Goal: Task Accomplishment & Management: Manage account settings

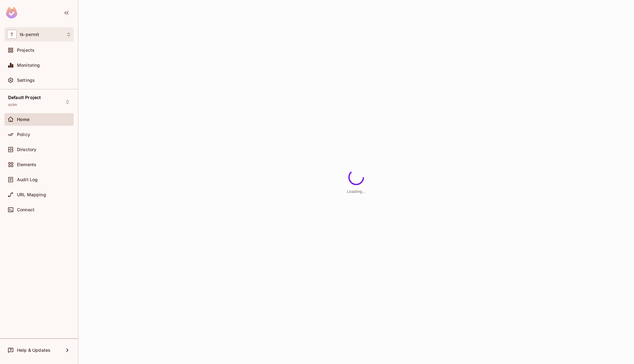
click at [44, 30] on div "T tk-permit" at bounding box center [39, 34] width 64 height 9
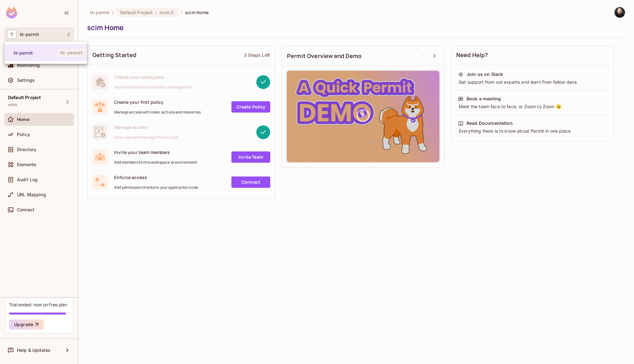
click at [191, 35] on div at bounding box center [317, 182] width 634 height 364
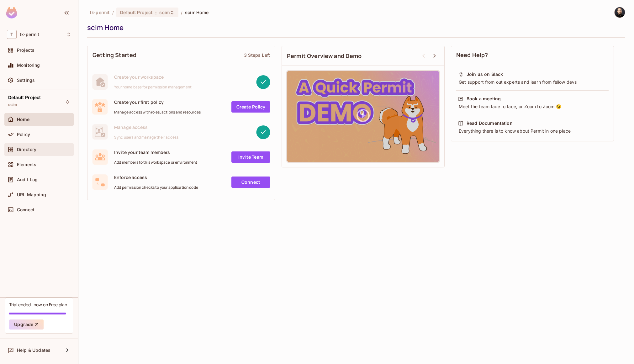
click at [33, 149] on span "Directory" at bounding box center [26, 149] width 19 height 5
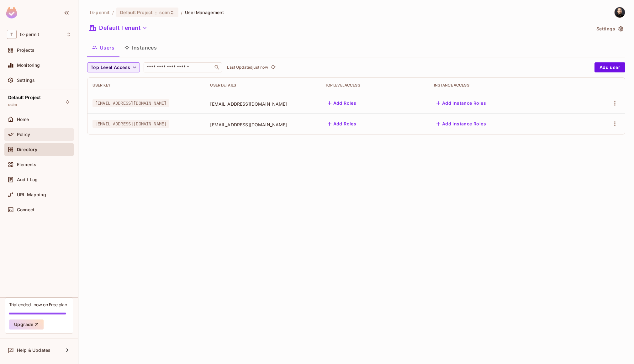
click at [23, 133] on span "Policy" at bounding box center [23, 134] width 13 height 5
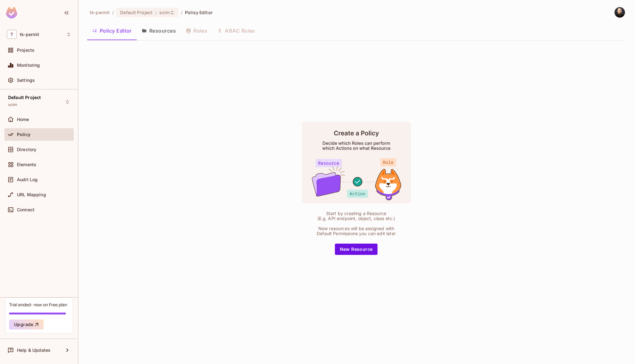
click at [37, 112] on div "Default Project scim Home Policy Directory Elements Audit Log URL Mapping Conne…" at bounding box center [39, 193] width 78 height 208
click at [42, 103] on div "Default Project scim" at bounding box center [38, 101] width 69 height 17
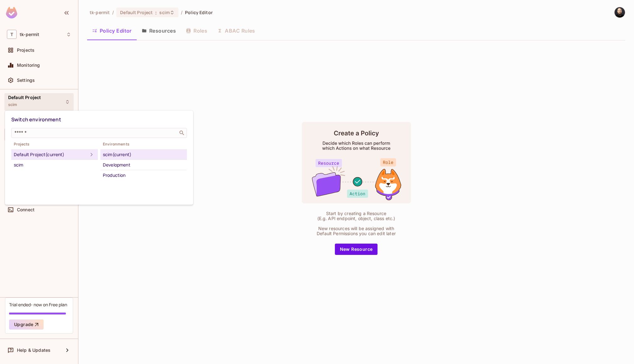
click at [42, 103] on div at bounding box center [317, 182] width 634 height 364
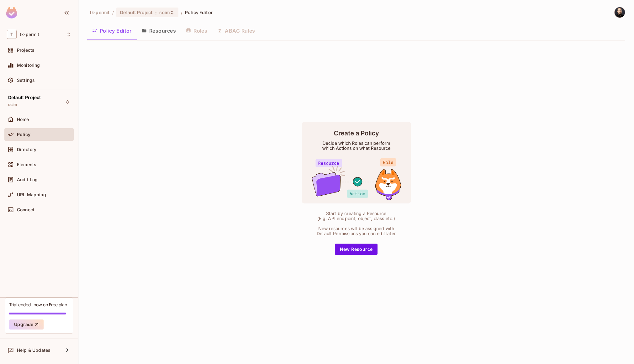
click at [133, 87] on div "Start by creating a Resource (E.g. API endpoint, object, class etc.) New resour…" at bounding box center [356, 187] width 538 height 285
click at [158, 37] on button "Resources" at bounding box center [159, 31] width 44 height 16
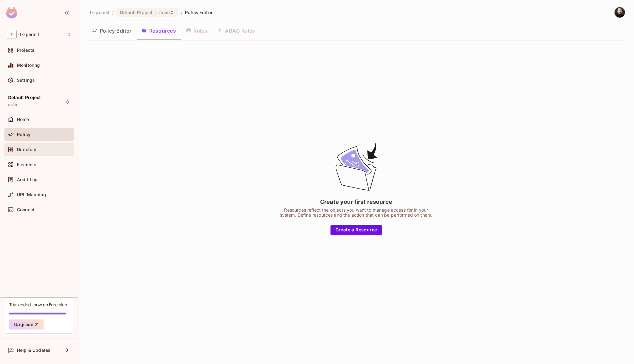
click at [23, 148] on span "Directory" at bounding box center [26, 149] width 19 height 5
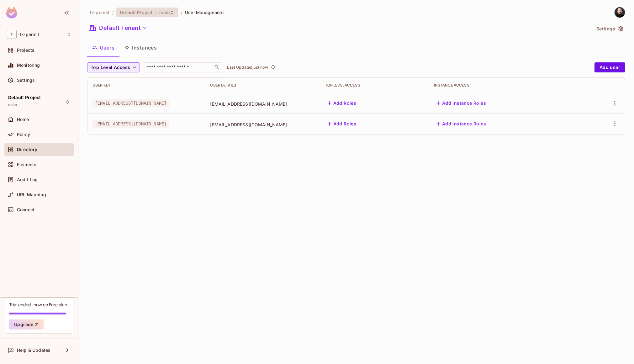
click at [143, 12] on span "Default Project" at bounding box center [136, 12] width 33 height 6
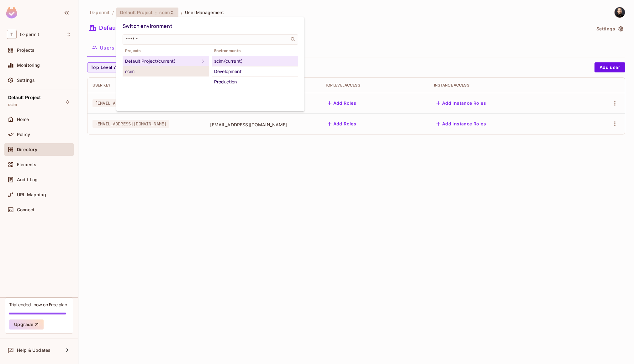
click at [152, 73] on div "scim" at bounding box center [165, 72] width 81 height 8
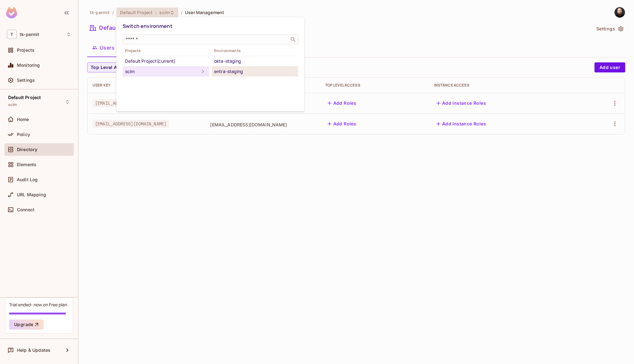
click at [230, 73] on div "entra-staging" at bounding box center [254, 72] width 81 height 8
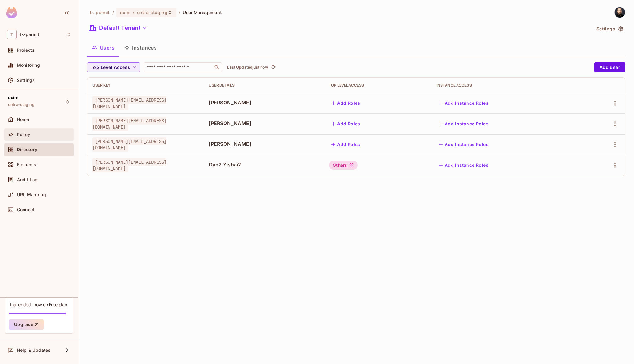
click at [42, 135] on div "Policy" at bounding box center [44, 134] width 54 height 5
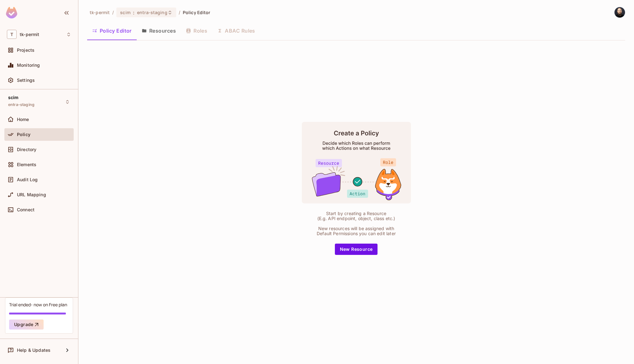
click at [192, 32] on div "Policy Editor Resources Roles ABAC Rules" at bounding box center [356, 31] width 538 height 16
click at [156, 31] on button "Resources" at bounding box center [159, 31] width 44 height 16
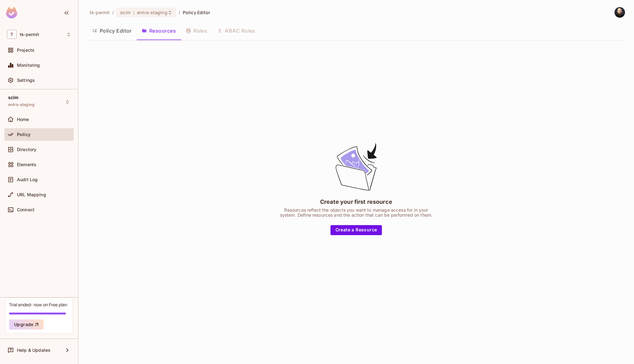
click at [120, 33] on button "Policy Editor" at bounding box center [112, 31] width 50 height 16
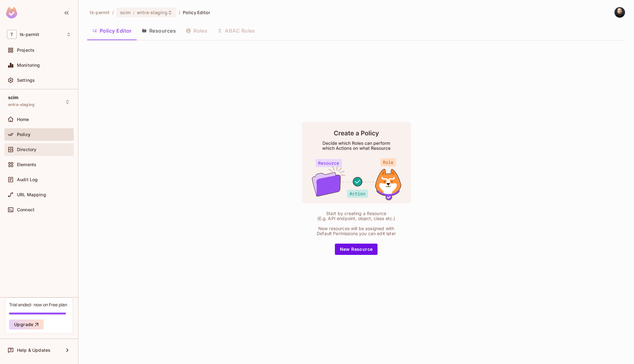
click at [61, 154] on div "Directory" at bounding box center [38, 149] width 69 height 13
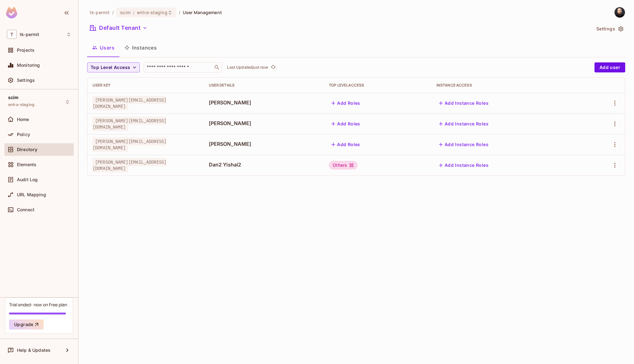
click at [358, 165] on div "Others" at bounding box center [343, 165] width 29 height 9
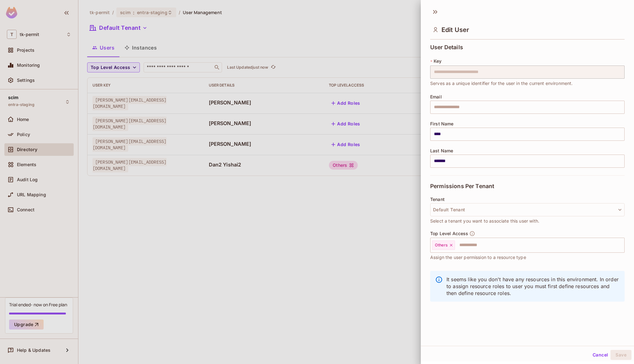
drag, startPoint x: 243, startPoint y: 213, endPoint x: 194, endPoint y: 185, distance: 57.0
click at [243, 213] on div at bounding box center [317, 182] width 634 height 364
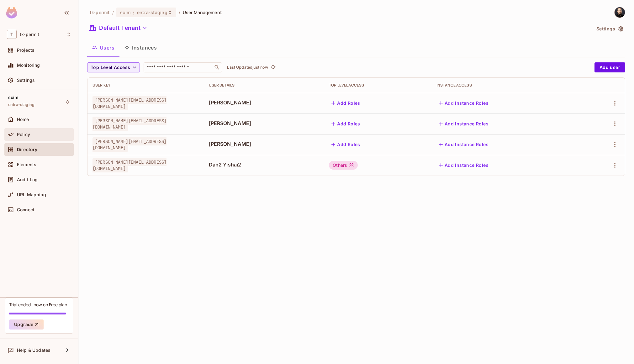
click at [46, 132] on div "Policy" at bounding box center [44, 134] width 54 height 5
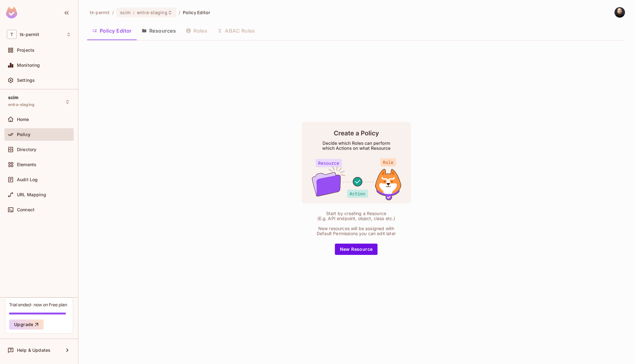
click at [159, 31] on button "Resources" at bounding box center [159, 31] width 44 height 16
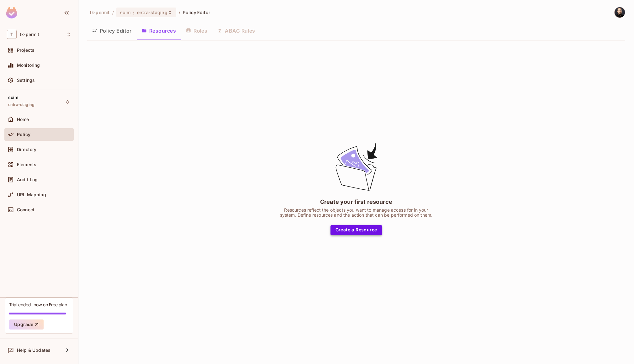
click at [363, 234] on button "Create a Resource" at bounding box center [356, 230] width 52 height 10
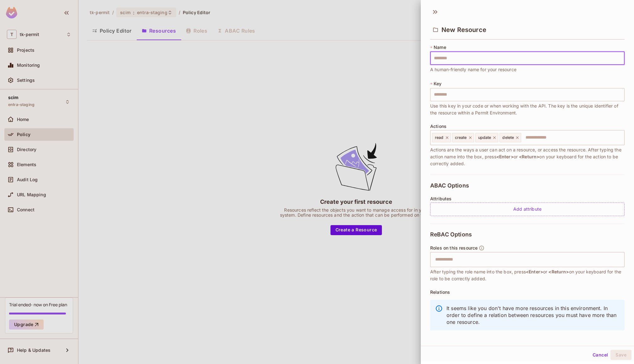
type input "*"
type input "**"
type input "***"
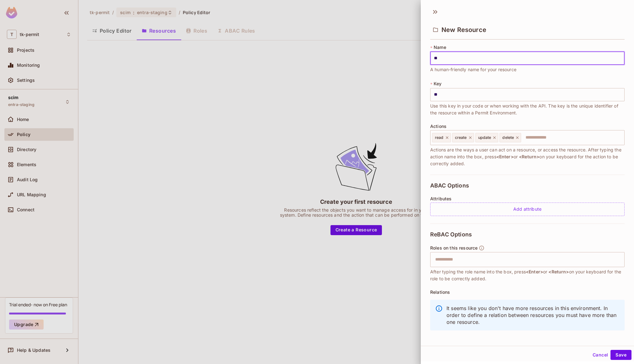
type input "***"
type input "****"
click at [610, 352] on button "Save" at bounding box center [620, 355] width 21 height 10
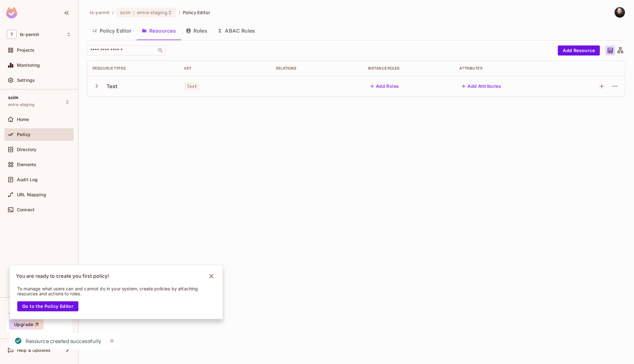
click at [198, 32] on button "Roles" at bounding box center [196, 31] width 31 height 16
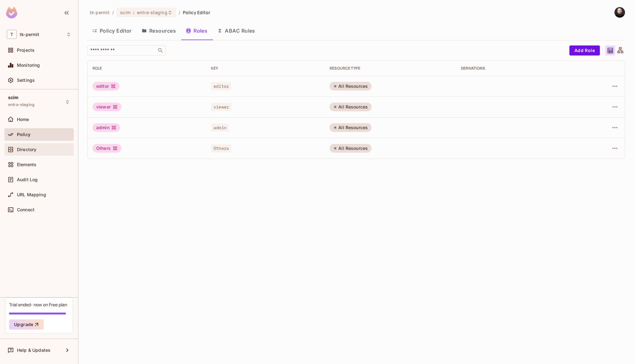
click at [43, 147] on div "Directory" at bounding box center [44, 149] width 54 height 5
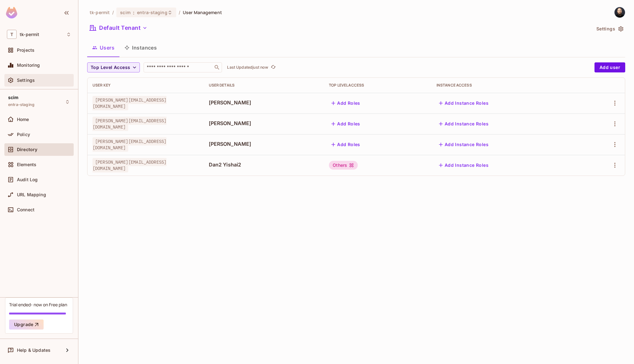
click at [41, 80] on div "Settings" at bounding box center [44, 80] width 54 height 5
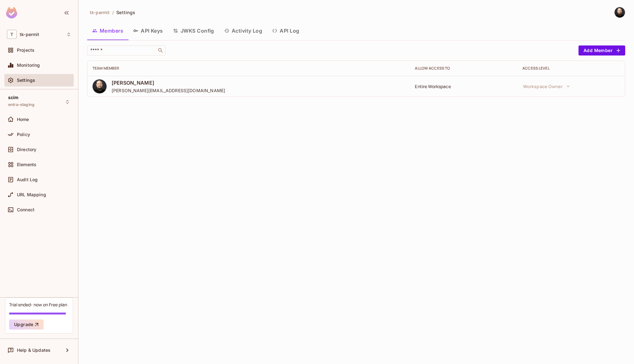
click at [285, 30] on button "API Log" at bounding box center [285, 31] width 37 height 16
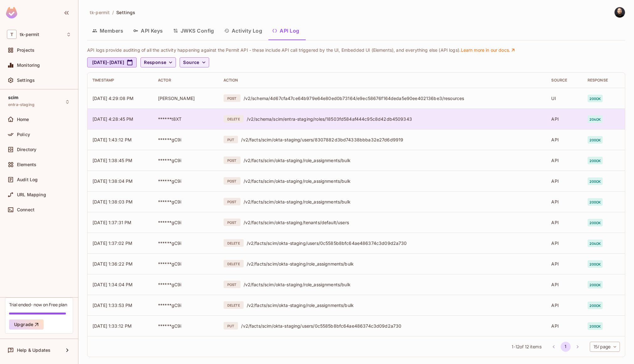
click at [436, 115] on div "DELETE /v2/schema/scim/entra-staging/roles/18503fd584af444c95c8d42db4509343" at bounding box center [381, 119] width 317 height 8
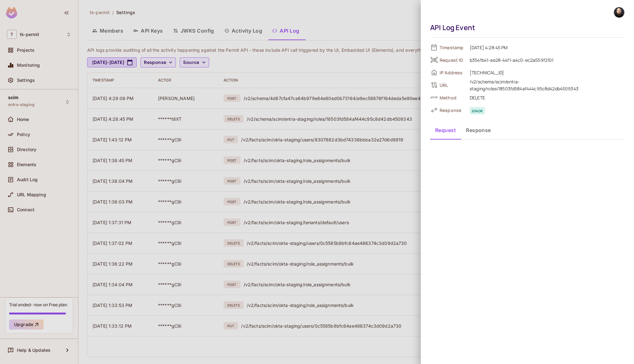
click at [479, 134] on button "Response" at bounding box center [478, 130] width 35 height 16
click at [450, 131] on button "Request" at bounding box center [445, 130] width 31 height 16
click at [388, 77] on div at bounding box center [317, 182] width 634 height 364
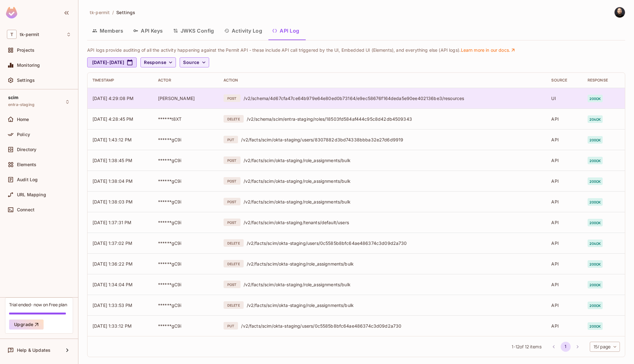
click at [371, 98] on div "/v2/schema/4d67cfa47ce64b979e64e80ed0b73164/e9ec58676f164deda5e90ee402136be3/re…" at bounding box center [392, 98] width 298 height 6
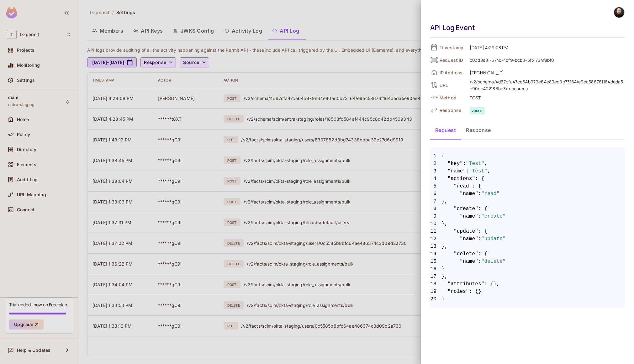
click at [369, 71] on div at bounding box center [317, 182] width 634 height 364
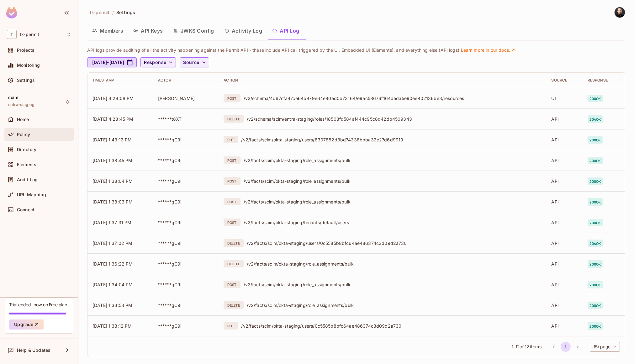
click at [43, 131] on div "Policy" at bounding box center [39, 135] width 64 height 8
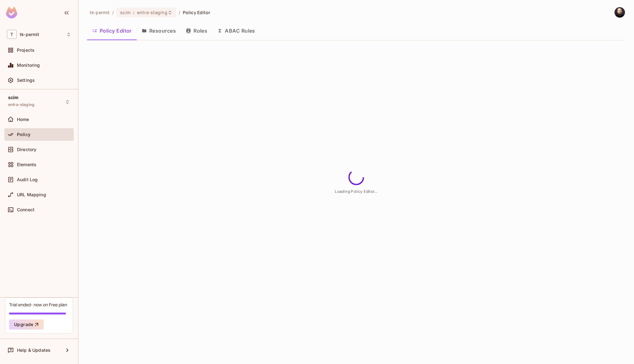
click at [38, 155] on div "Directory" at bounding box center [38, 150] width 69 height 15
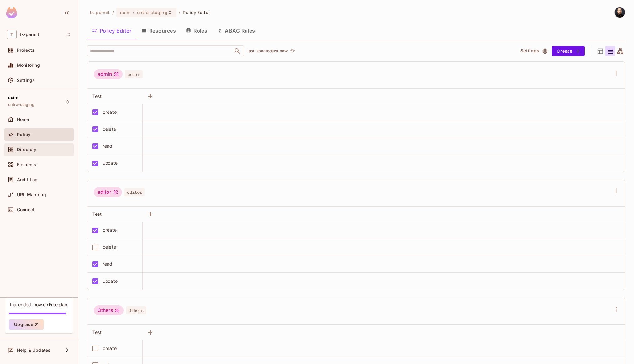
click at [39, 149] on div "Directory" at bounding box center [44, 149] width 54 height 5
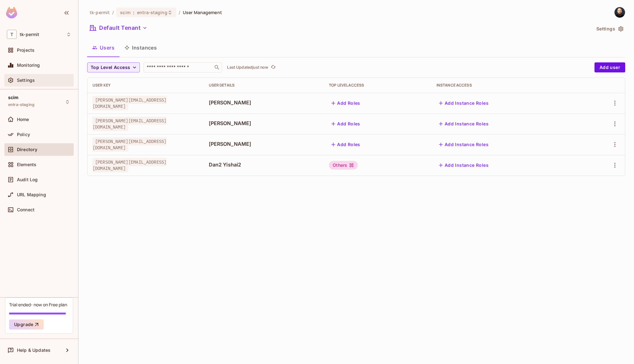
click at [45, 80] on div "Settings" at bounding box center [44, 80] width 54 height 5
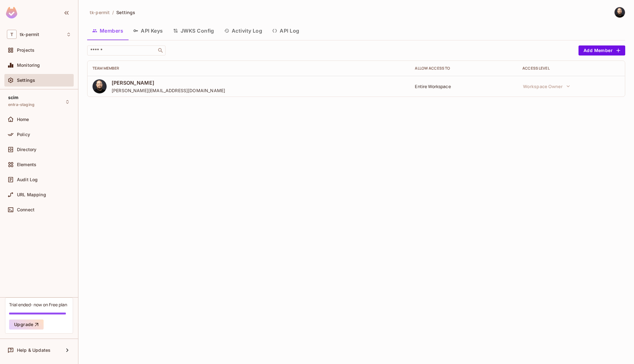
click at [281, 34] on button "API Log" at bounding box center [285, 31] width 37 height 16
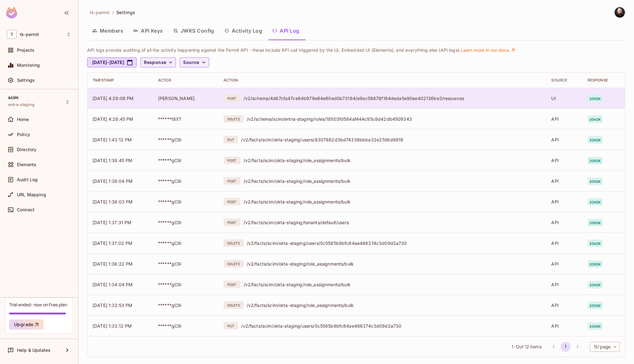
click at [293, 94] on div "POST /v2/schema/4d67cfa47ce64b979e64e80ed0b73164/e9ec58676f164deda5e90ee402136b…" at bounding box center [381, 98] width 317 height 8
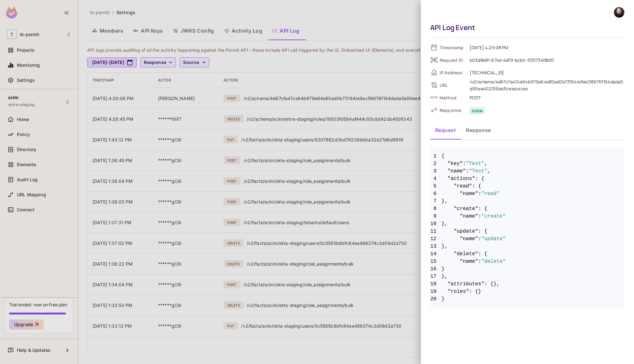
click at [356, 55] on div at bounding box center [317, 182] width 634 height 364
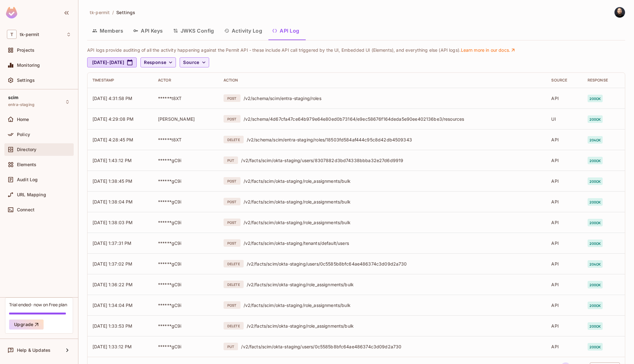
click at [40, 152] on div "Directory" at bounding box center [39, 150] width 64 height 8
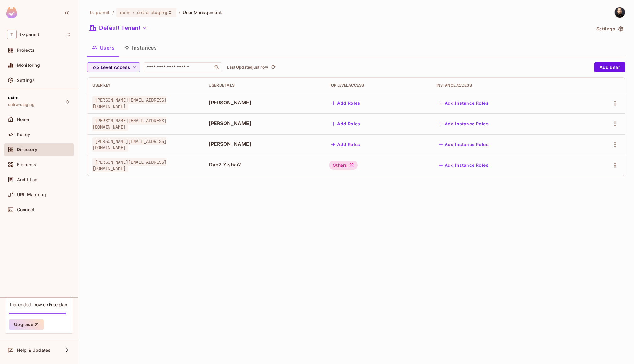
click at [141, 49] on button "Instances" at bounding box center [140, 48] width 42 height 16
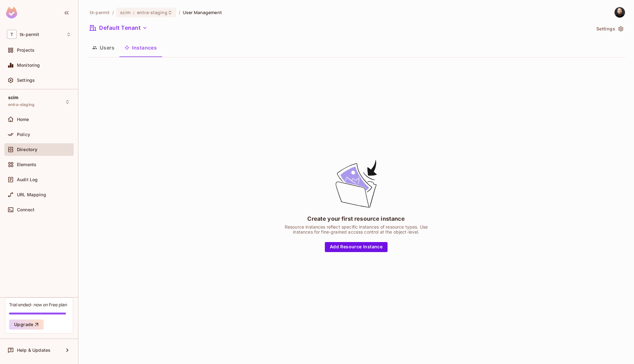
click at [95, 48] on icon "button" at bounding box center [94, 47] width 5 height 5
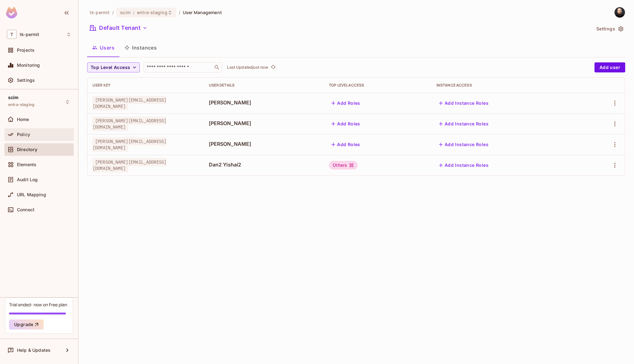
click at [33, 132] on div "Policy" at bounding box center [44, 134] width 54 height 5
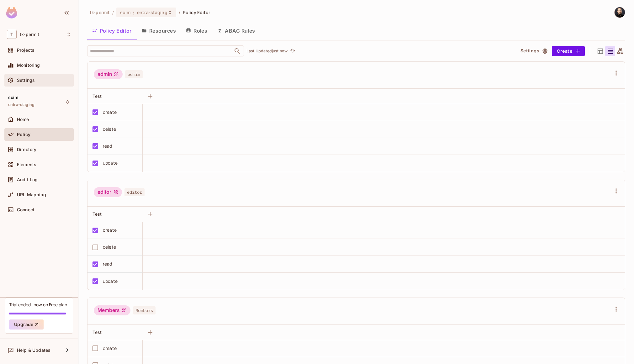
click at [41, 81] on div "Settings" at bounding box center [44, 80] width 54 height 5
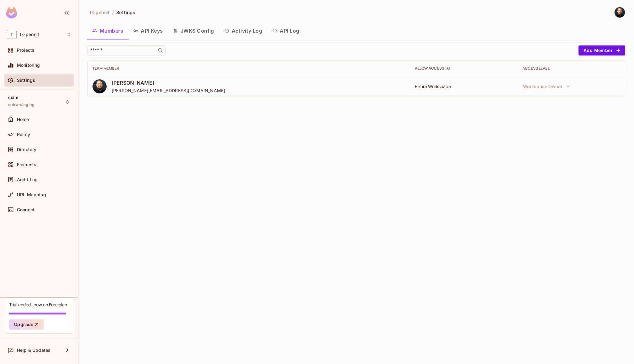
click at [237, 32] on button "Activity Log" at bounding box center [243, 31] width 48 height 16
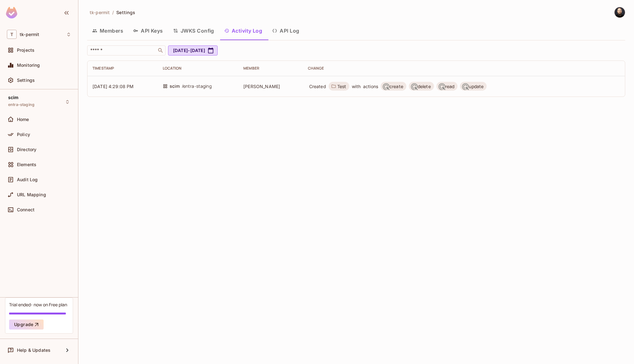
click at [324, 29] on div "Members API Keys JWKS Config Activity Log API Log" at bounding box center [356, 31] width 538 height 16
click at [284, 29] on button "API Log" at bounding box center [285, 31] width 37 height 16
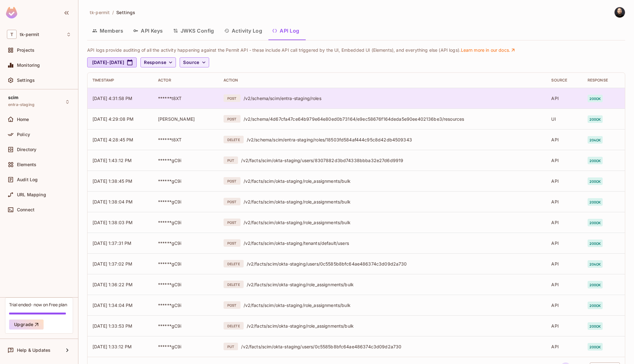
click at [318, 101] on div "/v2/schema/scim/entra-staging/roles" at bounding box center [392, 98] width 298 height 6
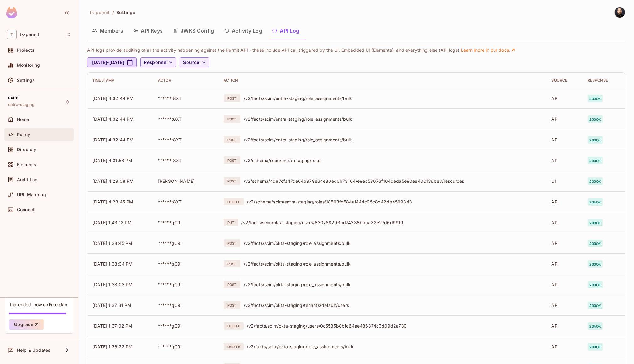
click at [41, 136] on div "Policy" at bounding box center [44, 134] width 54 height 5
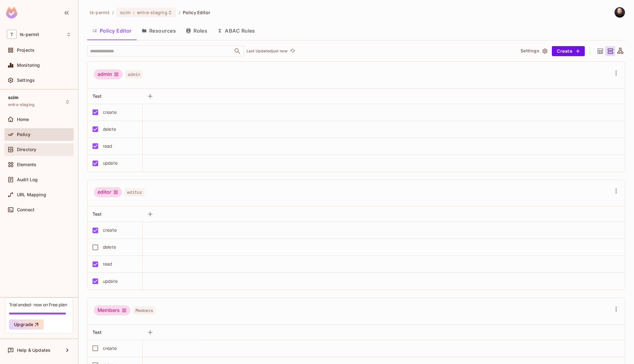
click at [42, 145] on div "Directory" at bounding box center [38, 149] width 69 height 13
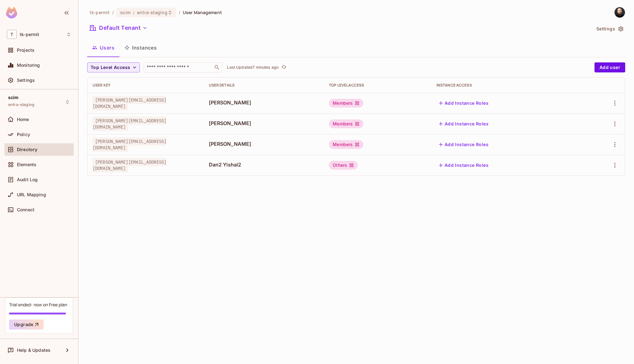
click at [231, 203] on div "tk-permit / scim : entra-staging / User Management Default Tenant Settings User…" at bounding box center [355, 182] width 555 height 364
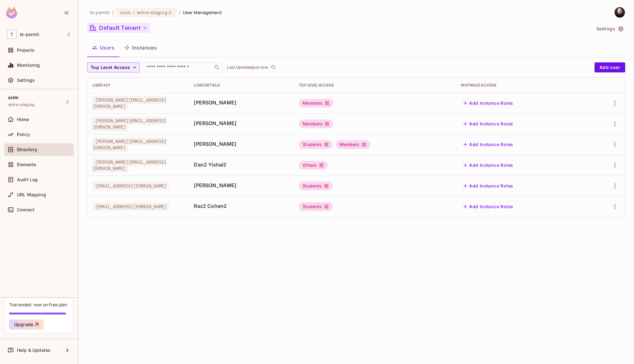
click at [134, 26] on button "Default Tenant" at bounding box center [118, 28] width 63 height 10
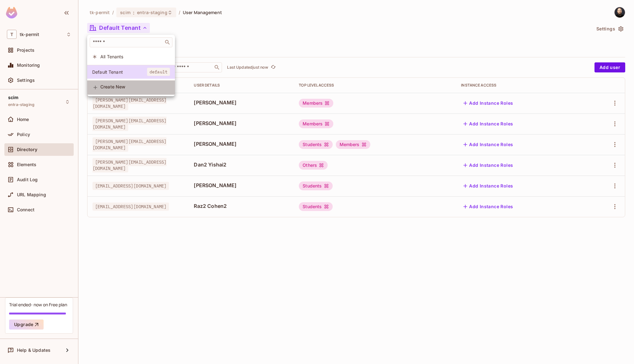
click at [119, 89] on span "Create New" at bounding box center [135, 86] width 70 height 5
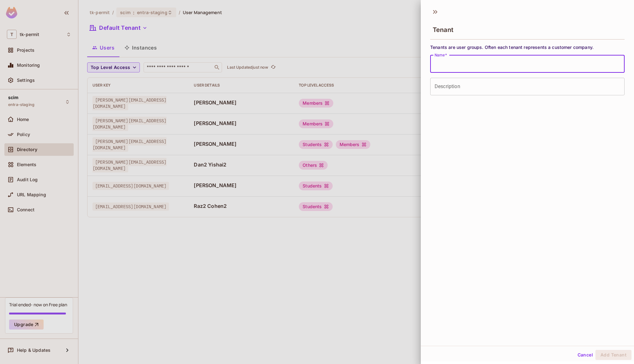
click at [453, 72] on input "Name   *" at bounding box center [527, 64] width 194 height 18
type input "*"
type input "****"
click at [606, 355] on button "Add Tenant" at bounding box center [613, 355] width 36 height 10
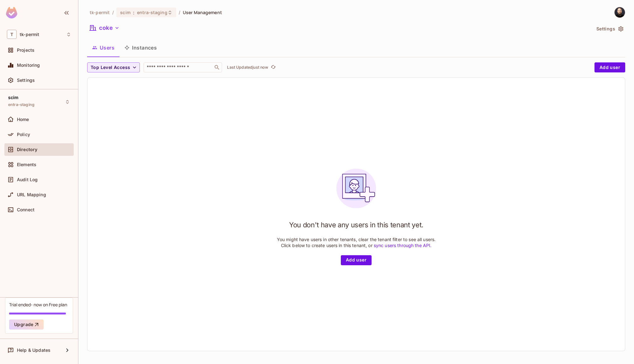
click at [615, 13] on img at bounding box center [619, 12] width 10 height 10
click at [606, 52] on span "Copy Environment Key" at bounding box center [599, 50] width 46 height 6
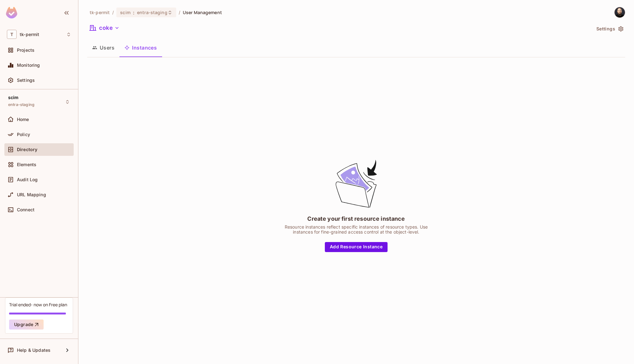
click at [108, 50] on button "Users" at bounding box center [103, 48] width 32 height 16
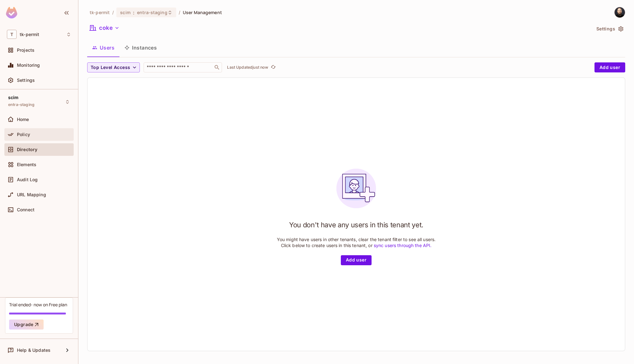
click at [39, 139] on div "Policy" at bounding box center [38, 134] width 69 height 13
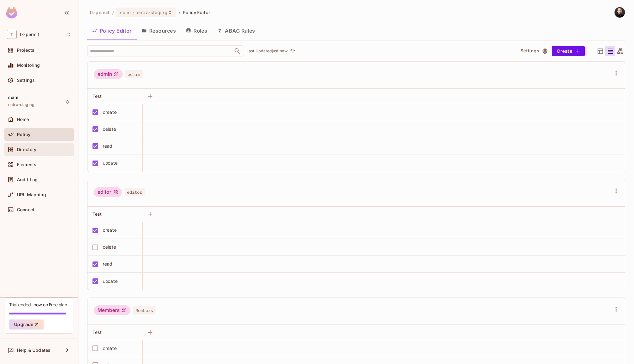
click at [46, 151] on div "Directory" at bounding box center [44, 149] width 54 height 5
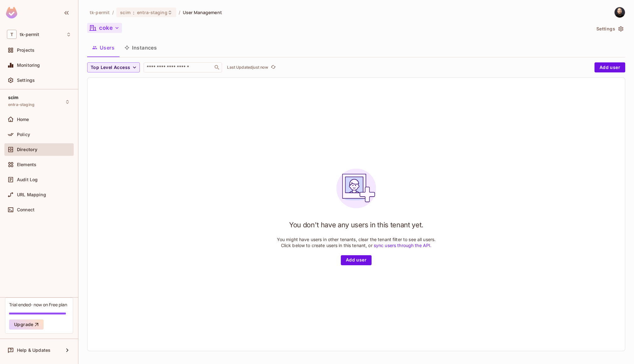
click at [113, 28] on button "coke" at bounding box center [104, 28] width 35 height 10
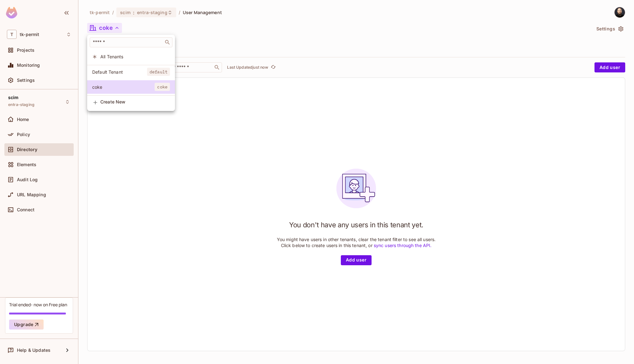
click at [37, 124] on div at bounding box center [317, 182] width 634 height 364
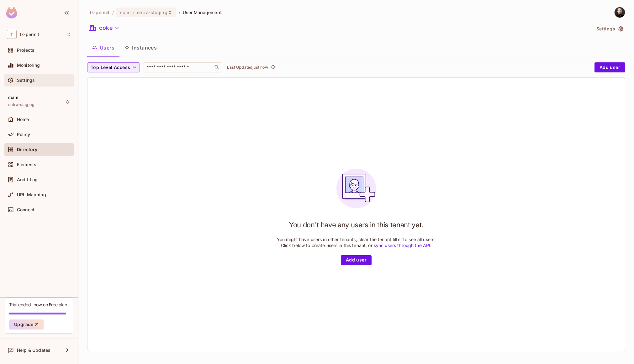
click at [38, 75] on div "Settings" at bounding box center [38, 80] width 69 height 13
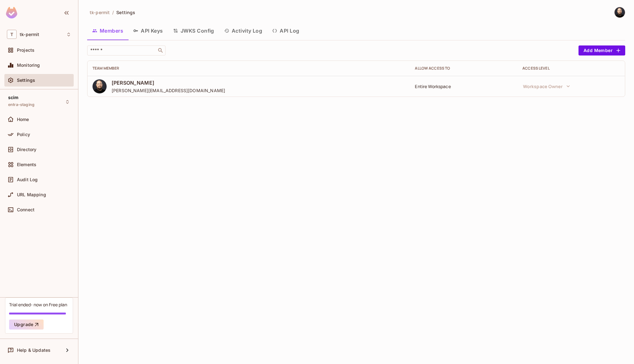
click at [274, 34] on button "API Log" at bounding box center [285, 31] width 37 height 16
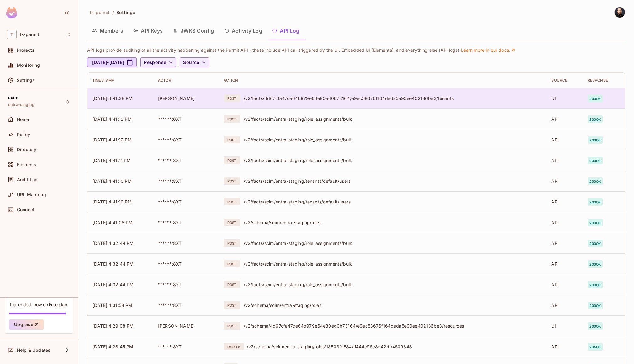
click at [281, 97] on div "/v2/facts/4d67cfa47ce64b979e64e80ed0b73164/e9ec58676f164deda5e90ee402136be3/ten…" at bounding box center [392, 98] width 298 height 6
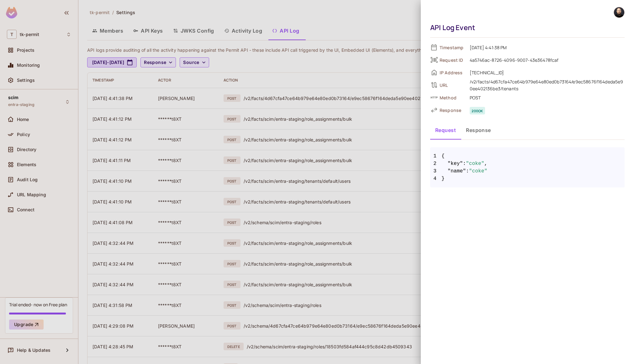
click at [264, 68] on div at bounding box center [317, 182] width 634 height 364
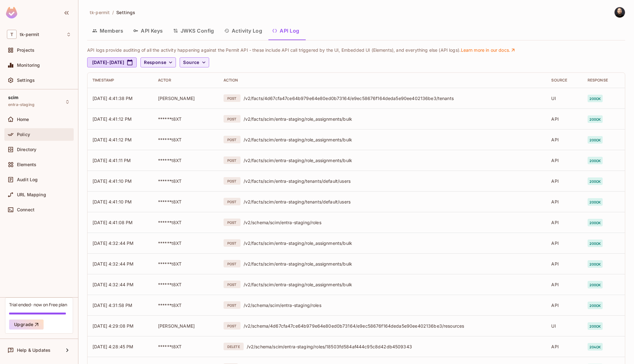
click at [35, 131] on div "Policy" at bounding box center [39, 135] width 64 height 8
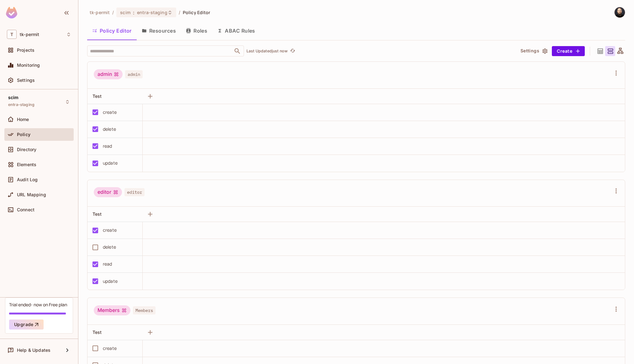
click at [205, 34] on button "Roles" at bounding box center [196, 31] width 31 height 16
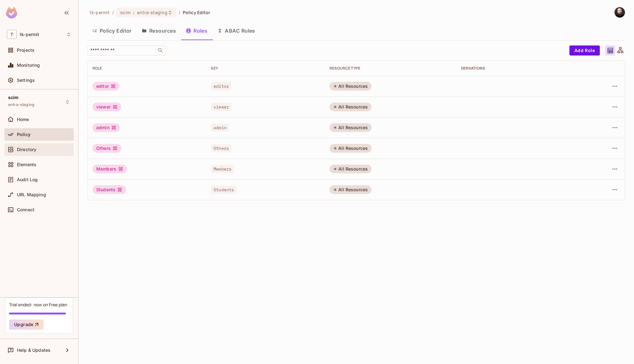
click at [40, 149] on div "Directory" at bounding box center [44, 149] width 54 height 5
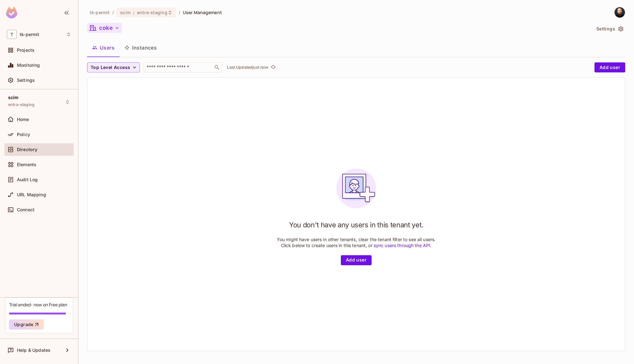
click at [115, 29] on icon "button" at bounding box center [117, 28] width 6 height 6
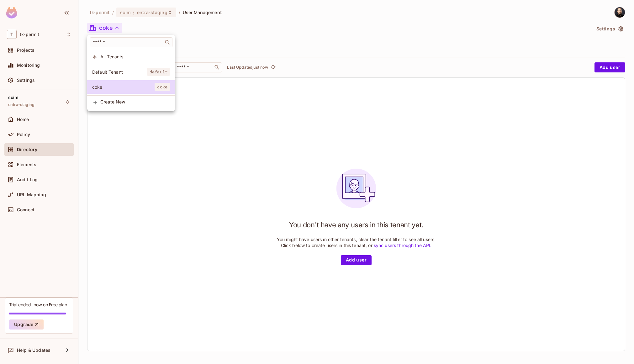
click at [115, 29] on div at bounding box center [317, 182] width 634 height 364
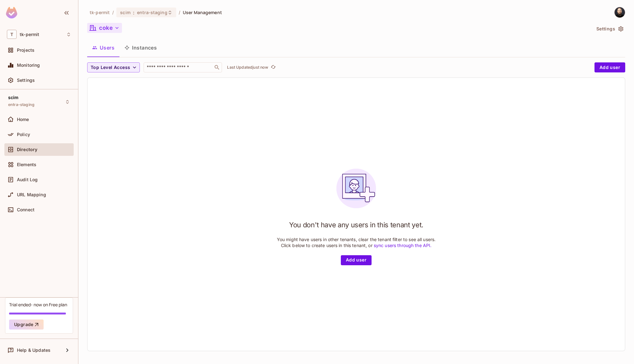
click at [132, 50] on button "Instances" at bounding box center [140, 48] width 42 height 16
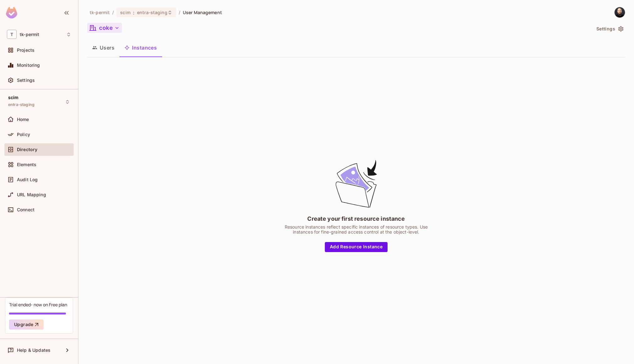
click at [117, 50] on button "Users" at bounding box center [103, 48] width 32 height 16
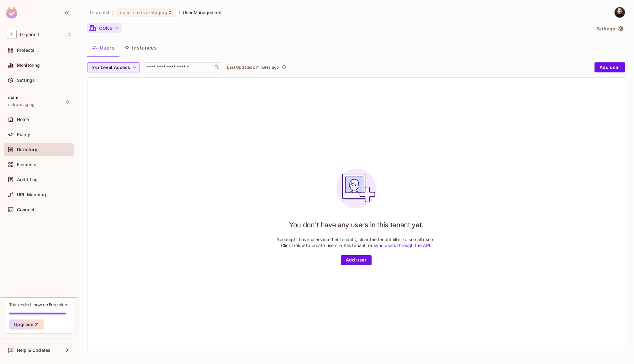
click at [614, 14] on img at bounding box center [619, 12] width 10 height 10
click at [588, 50] on span "Copy Environment Key" at bounding box center [599, 50] width 46 height 6
click at [614, 12] on img at bounding box center [619, 12] width 10 height 10
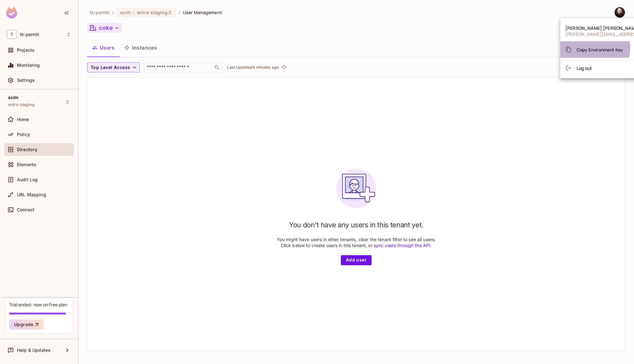
click at [591, 48] on span "Copy Environment Key" at bounding box center [599, 50] width 46 height 6
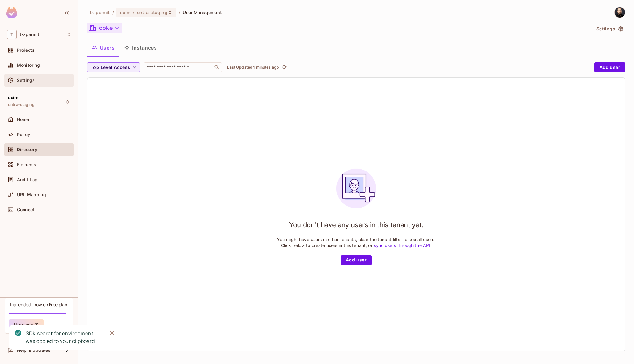
click at [61, 82] on div "Settings" at bounding box center [44, 80] width 54 height 5
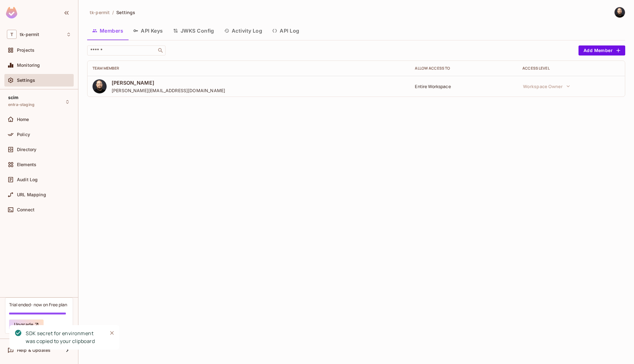
click at [301, 32] on button "API Log" at bounding box center [285, 31] width 37 height 16
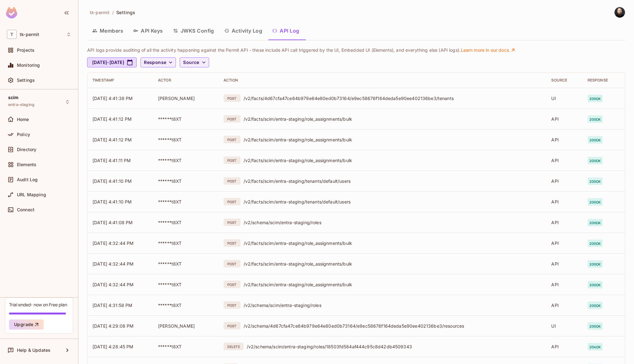
click at [614, 11] on img at bounding box center [619, 12] width 10 height 10
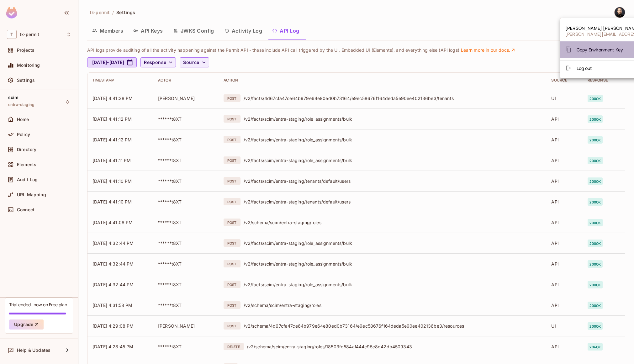
click at [602, 50] on span "Copy Environment Key" at bounding box center [599, 50] width 46 height 6
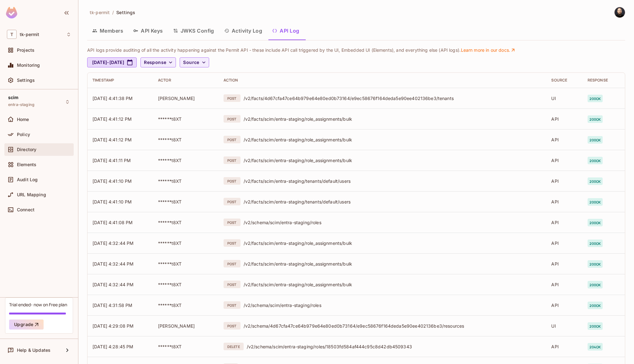
click at [31, 149] on span "Directory" at bounding box center [26, 149] width 19 height 5
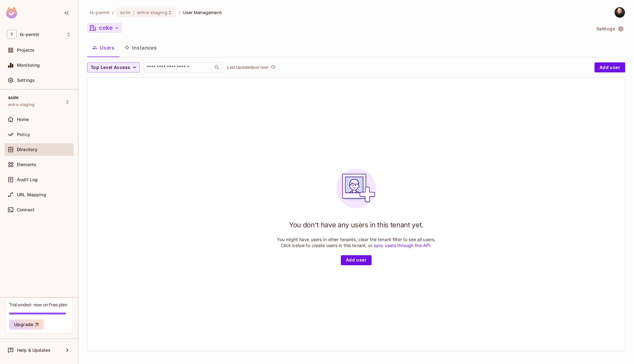
click at [101, 29] on button "coke" at bounding box center [104, 28] width 35 height 10
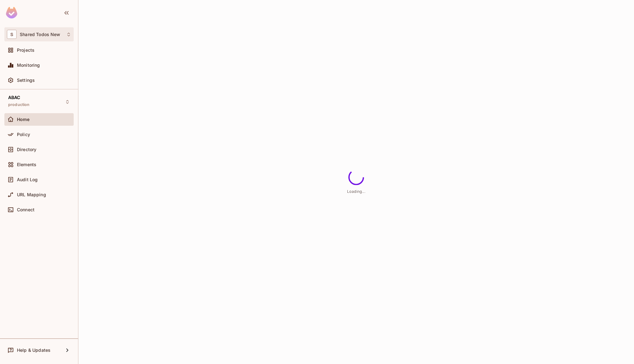
click at [37, 37] on div "S Shared Todos New" at bounding box center [39, 34] width 64 height 9
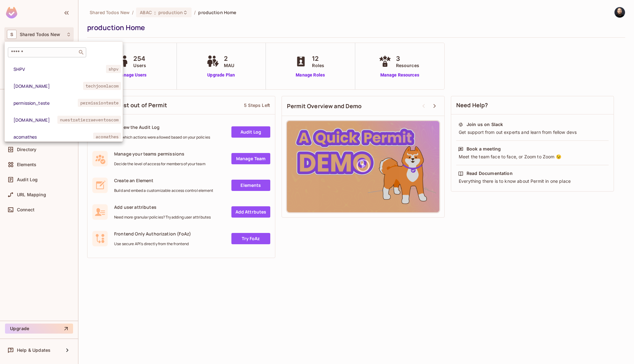
click at [41, 52] on input "text" at bounding box center [43, 52] width 66 height 6
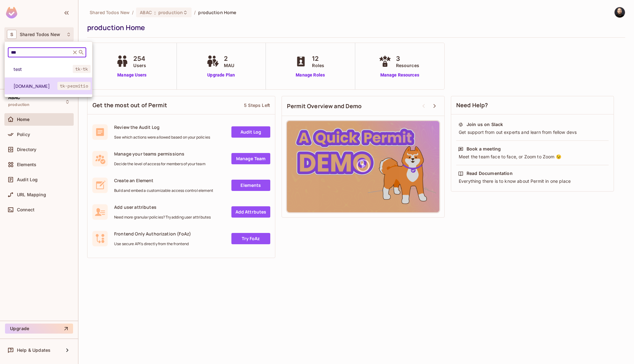
type input "***"
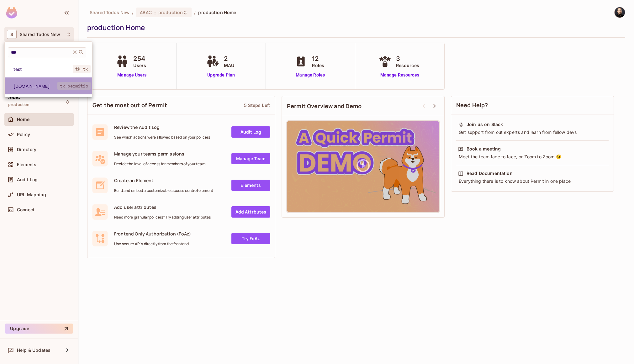
click at [43, 85] on span "[DOMAIN_NAME]" at bounding box center [35, 86] width 44 height 6
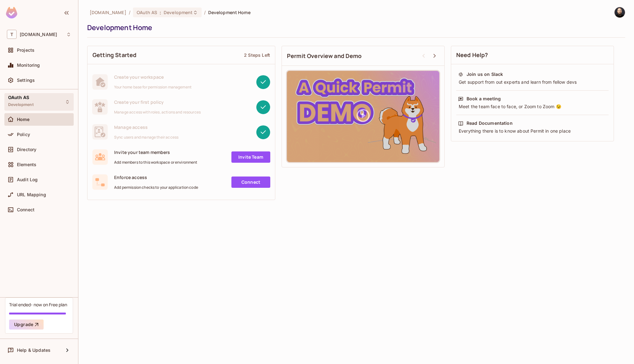
click at [37, 99] on div "OAuth AS Development" at bounding box center [38, 101] width 69 height 17
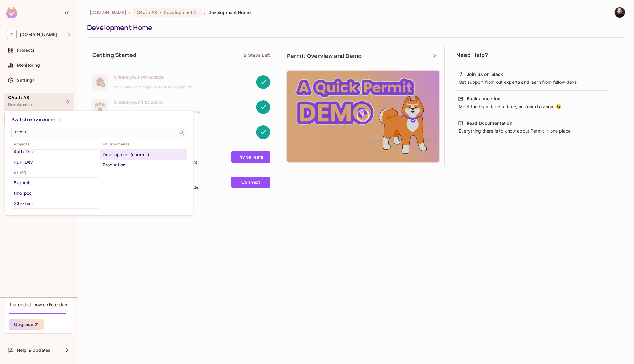
scroll to position [72, 0]
click at [47, 194] on div "tempproj" at bounding box center [54, 197] width 81 height 8
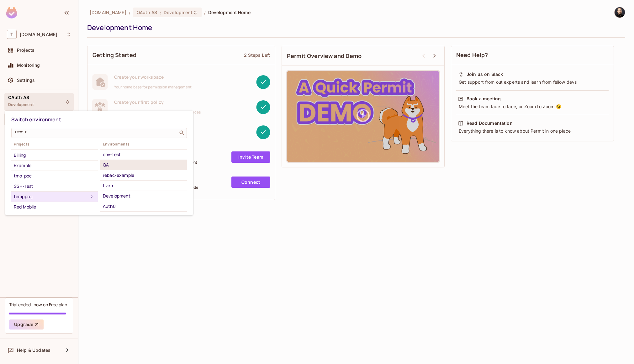
scroll to position [123, 0]
click at [147, 167] on div "scim-tenant-test" at bounding box center [143, 166] width 81 height 8
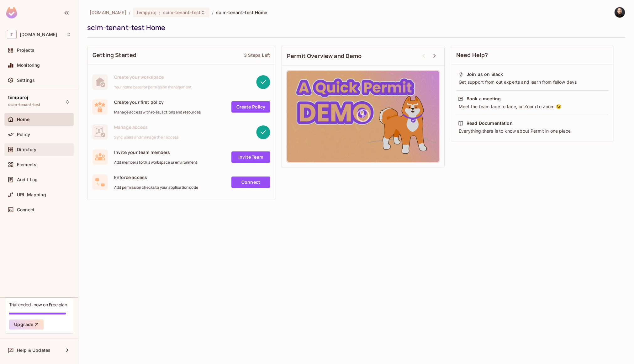
click at [39, 148] on div "Directory" at bounding box center [44, 149] width 54 height 5
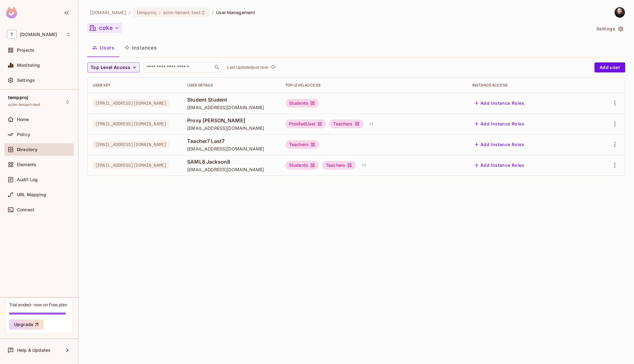
click at [114, 31] on button "coke" at bounding box center [104, 28] width 35 height 10
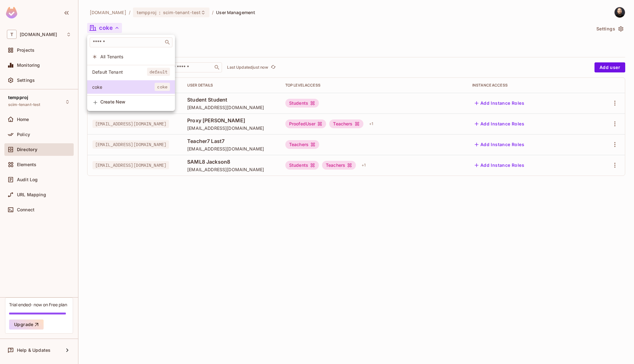
click at [112, 104] on span "Create New" at bounding box center [135, 101] width 70 height 5
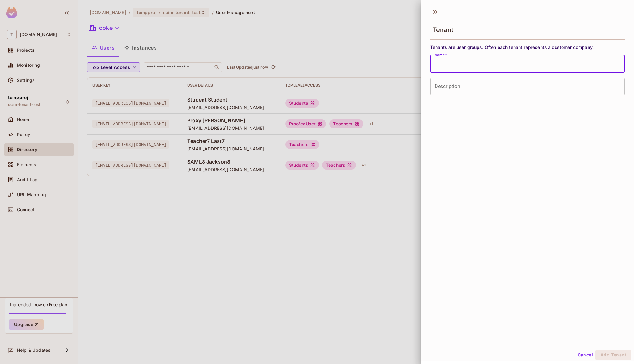
click at [443, 64] on input "Name   *" at bounding box center [527, 64] width 194 height 18
type input "*****"
click at [595, 350] on button "Add Tenant" at bounding box center [613, 355] width 36 height 10
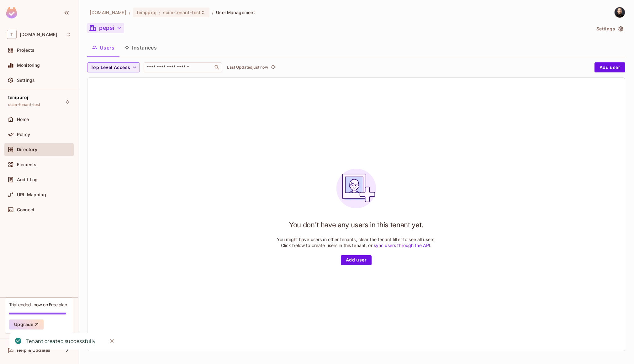
click at [115, 29] on button "pepsi" at bounding box center [105, 28] width 37 height 10
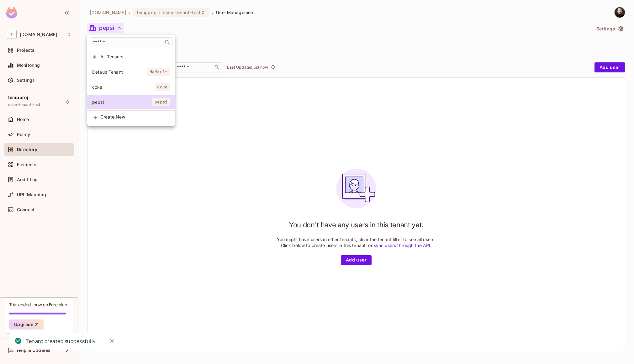
click at [115, 72] on span "Default Tenant" at bounding box center [119, 72] width 55 height 6
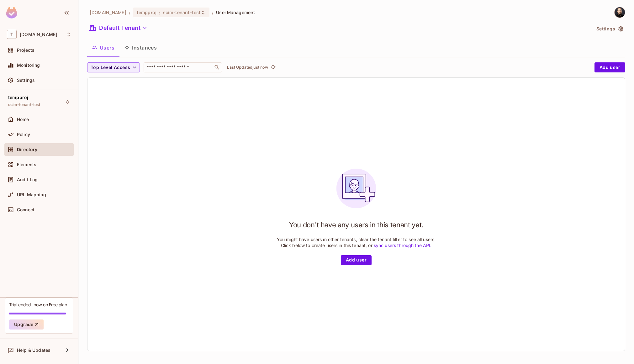
click at [614, 10] on img at bounding box center [619, 12] width 10 height 10
click at [601, 46] on div "Copy Environment Key" at bounding box center [594, 49] width 58 height 13
drag, startPoint x: 44, startPoint y: 106, endPoint x: 10, endPoint y: 104, distance: 34.2
click at [10, 104] on div at bounding box center [317, 182] width 634 height 364
drag, startPoint x: 188, startPoint y: 13, endPoint x: 125, endPoint y: 13, distance: 63.0
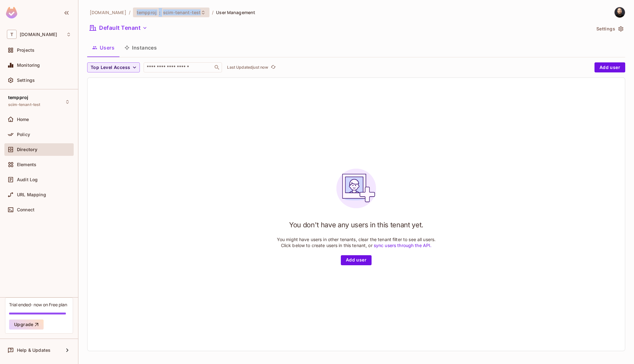
click at [133, 13] on div "tempproj : scim-tenant-test" at bounding box center [171, 13] width 76 height 10
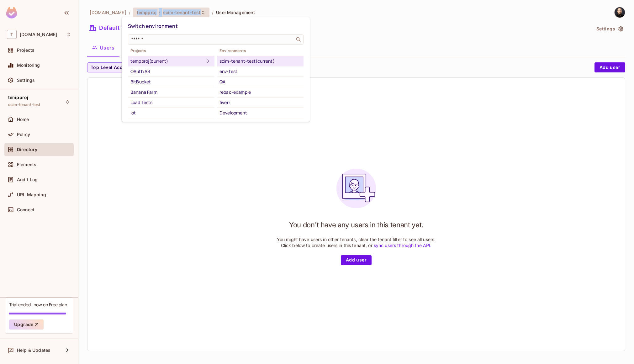
copy div "tempproj : scim-tenant-test"
click at [600, 19] on div at bounding box center [317, 182] width 634 height 364
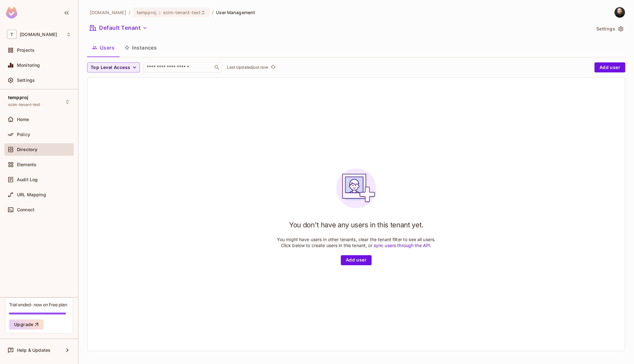
click at [614, 14] on img at bounding box center [619, 12] width 10 height 10
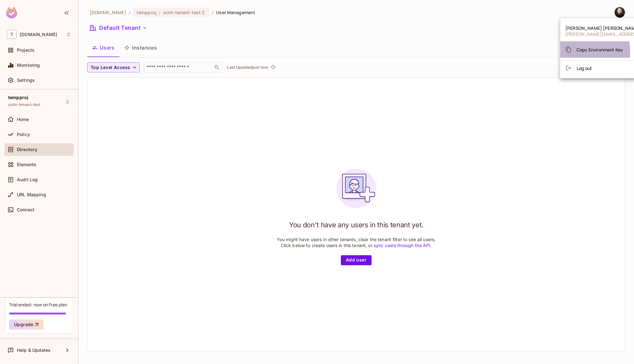
click at [583, 51] on span "Copy Environment Key" at bounding box center [599, 50] width 46 height 6
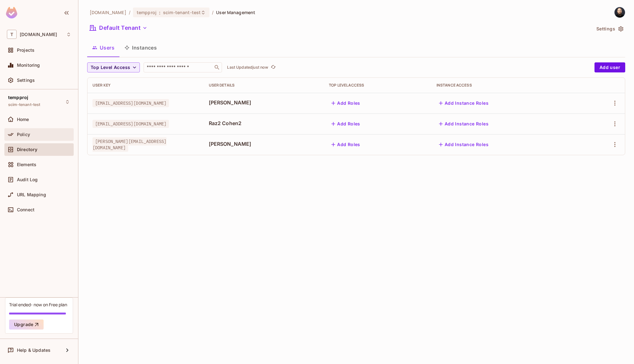
click at [34, 133] on div "Policy" at bounding box center [44, 134] width 54 height 5
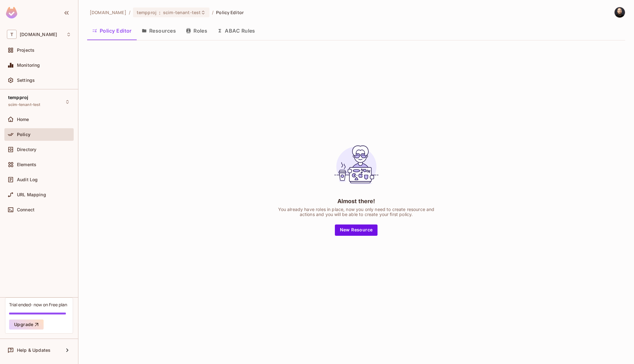
click at [189, 32] on icon "button" at bounding box center [188, 30] width 4 height 5
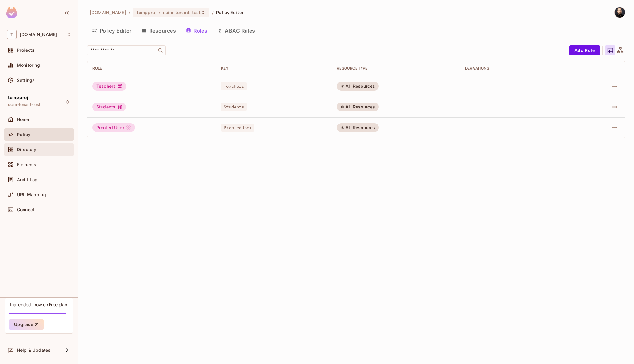
click at [45, 150] on div "Directory" at bounding box center [44, 149] width 54 height 5
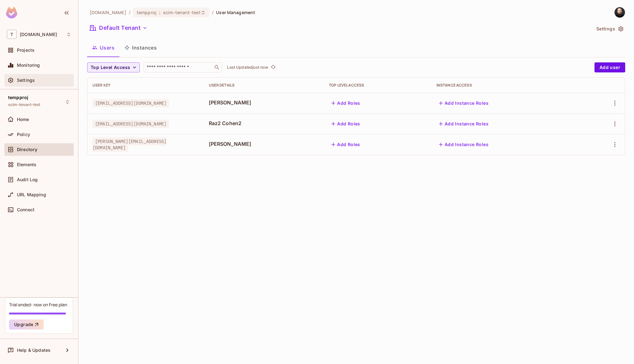
click at [44, 81] on div "Settings" at bounding box center [44, 80] width 54 height 5
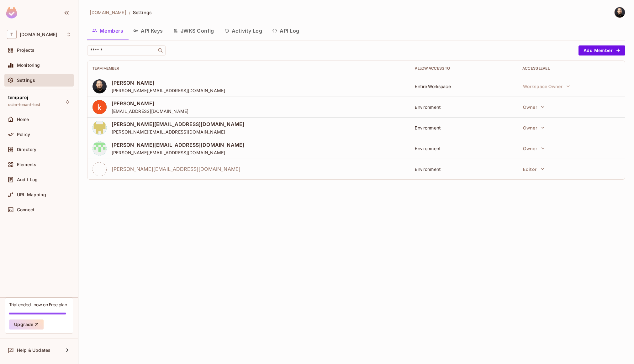
click at [280, 30] on button "API Log" at bounding box center [285, 31] width 37 height 16
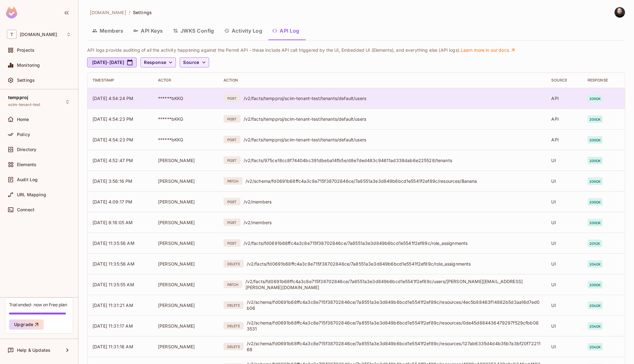
click at [275, 100] on div "/v2/facts/tempproj/scim-tenant-test/tenants/default/users" at bounding box center [392, 98] width 298 height 6
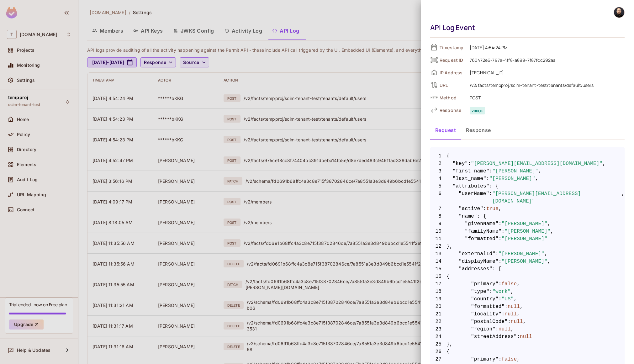
click at [325, 122] on div at bounding box center [317, 182] width 634 height 364
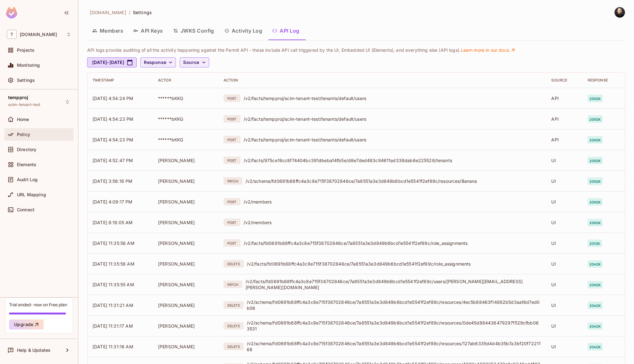
click at [36, 131] on div "Policy" at bounding box center [39, 135] width 64 height 8
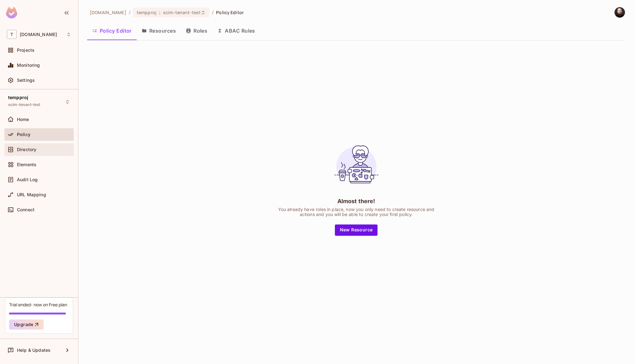
click at [35, 147] on span "Directory" at bounding box center [26, 149] width 19 height 5
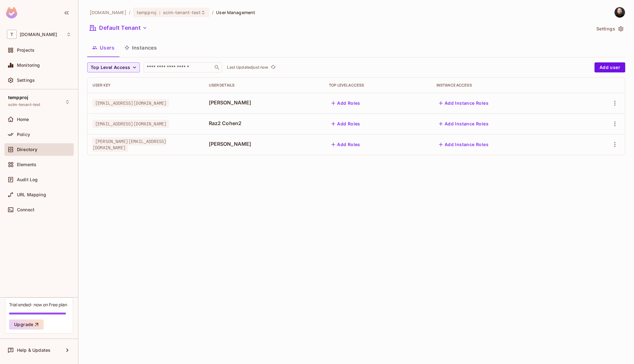
click at [356, 208] on div "tk-permit.io / tempproj : scim-tenant-test / User Management Default Tenant Set…" at bounding box center [355, 182] width 555 height 364
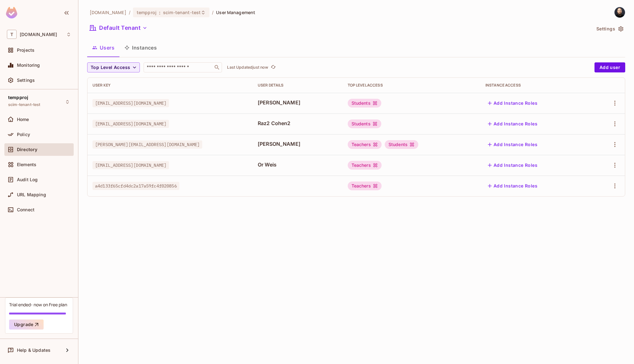
click at [136, 183] on span "a4d133f65cfd4dc2a17a59fc4f020856" at bounding box center [135, 186] width 87 height 8
copy span "a4d133f65cfd4dc2a17a59fc4f020856"
click at [261, 207] on div "tk-permit.io / tempproj : scim-tenant-test / User Management Default Tenant Set…" at bounding box center [355, 182] width 555 height 364
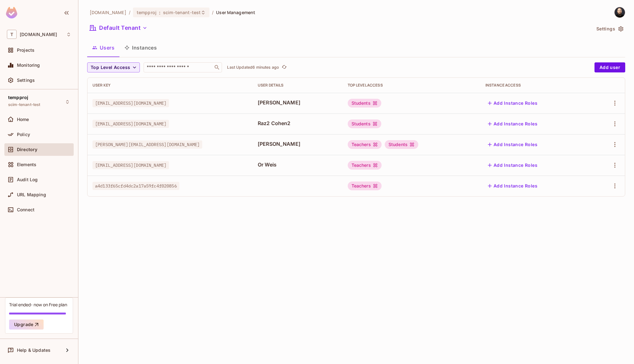
click at [166, 188] on span "a4d133f65cfd4dc2a17a59fc4f020856" at bounding box center [135, 186] width 87 height 8
click at [165, 188] on span "a4d133f65cfd4dc2a17a59fc4f020856" at bounding box center [135, 186] width 87 height 8
click at [38, 81] on div "Settings" at bounding box center [44, 80] width 54 height 5
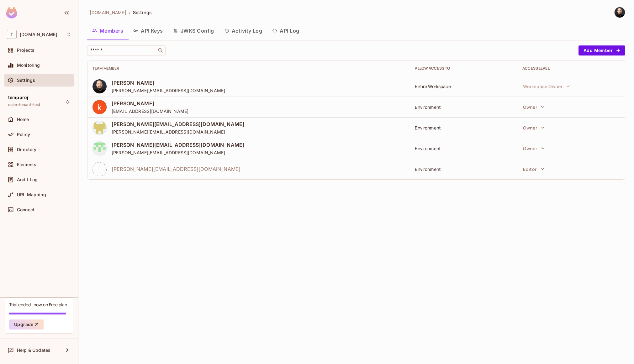
click at [290, 32] on button "API Log" at bounding box center [285, 31] width 37 height 16
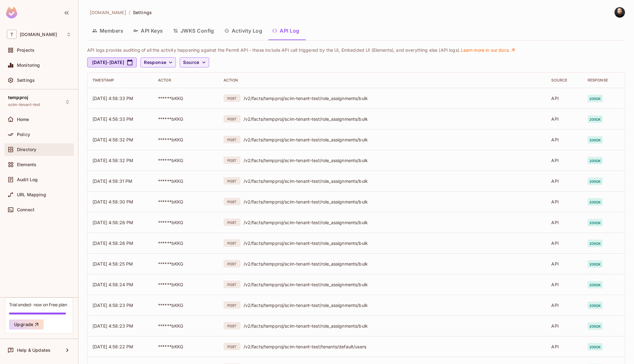
click at [24, 149] on span "Directory" at bounding box center [26, 149] width 19 height 5
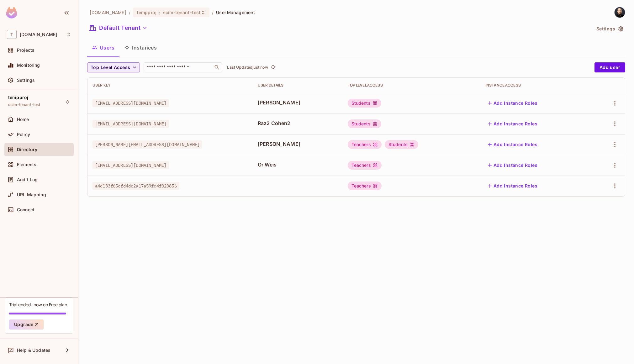
click at [144, 186] on span "a4d133f65cfd4dc2a17a59fc4f020856" at bounding box center [135, 186] width 87 height 8
copy span "a4d133f65cfd4dc2a17a59fc4f020856"
click at [613, 184] on icon "button" at bounding box center [615, 186] width 8 height 8
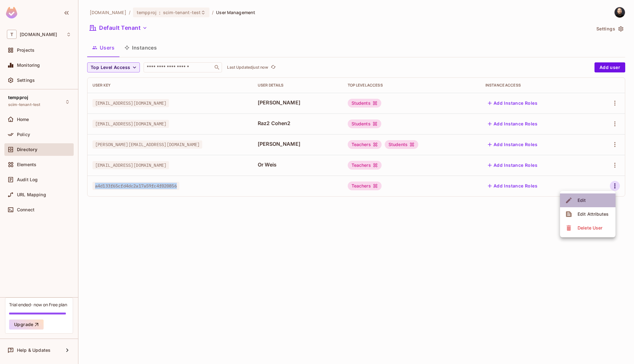
click at [601, 201] on li "Edit" at bounding box center [587, 200] width 55 height 14
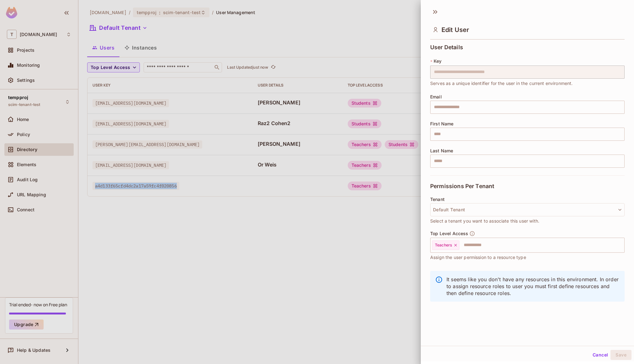
scroll to position [1, 0]
click at [590, 350] on button "Cancel" at bounding box center [600, 354] width 20 height 10
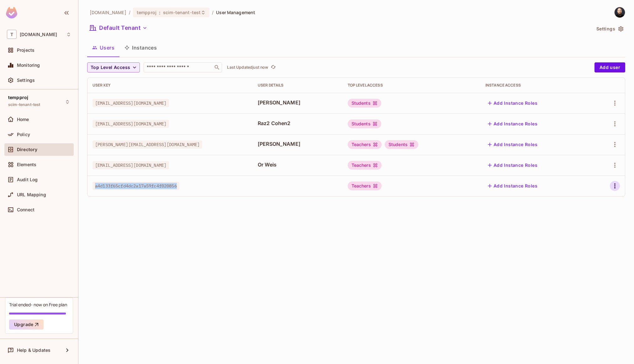
click at [613, 182] on button "button" at bounding box center [615, 186] width 10 height 10
click at [604, 214] on div "Edit Attributes" at bounding box center [592, 214] width 31 height 6
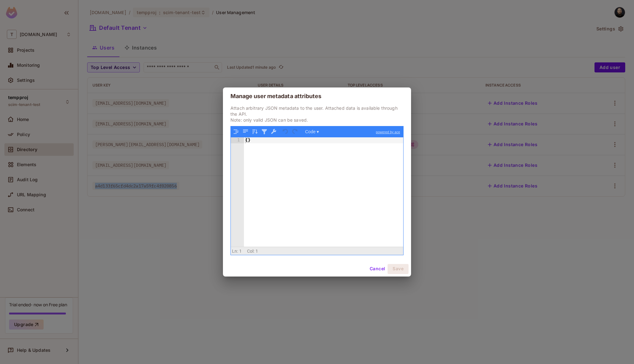
click at [372, 269] on button "Cancel" at bounding box center [377, 269] width 20 height 10
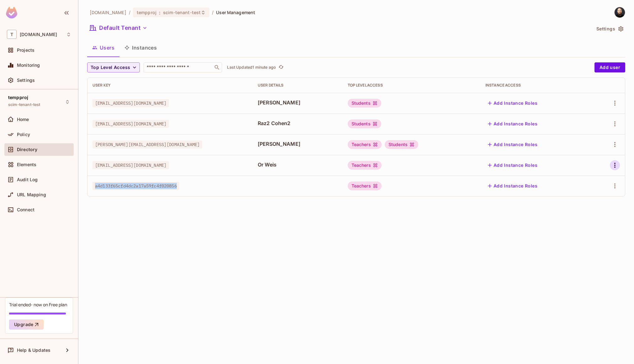
click at [616, 165] on icon "button" at bounding box center [615, 165] width 8 height 8
click at [601, 195] on div "Edit Attributes" at bounding box center [592, 193] width 31 height 6
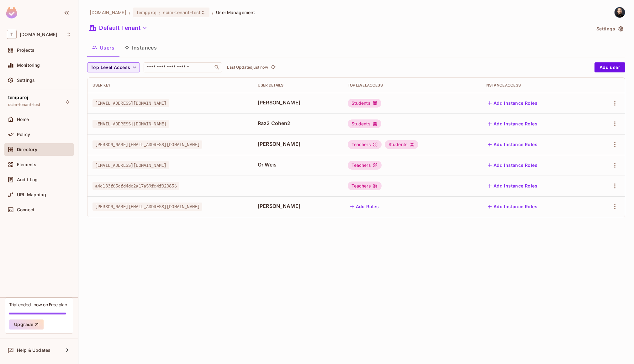
click at [370, 220] on div "Top Level Access ​ Last Updated just now Add user User Key User Details Top Lev…" at bounding box center [356, 142] width 538 height 160
click at [38, 133] on div "Policy" at bounding box center [44, 134] width 54 height 5
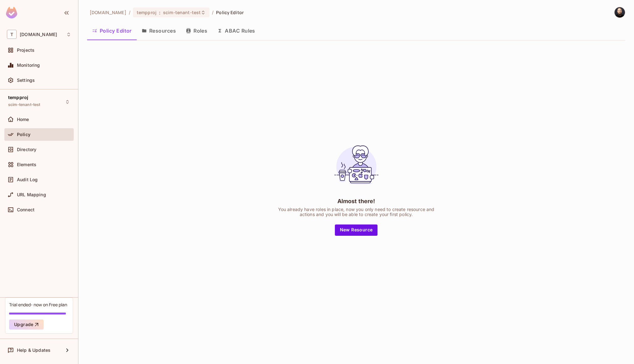
click at [196, 29] on button "Roles" at bounding box center [196, 31] width 31 height 16
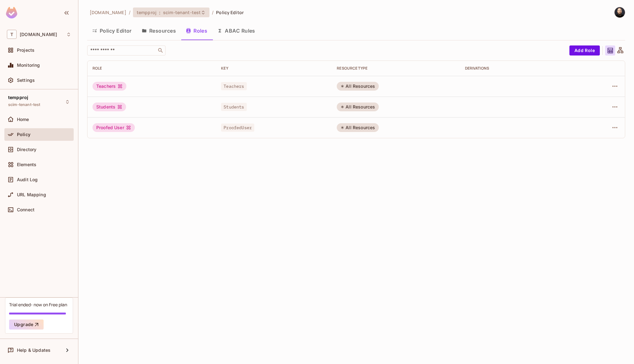
click at [163, 13] on span "scim-tenant-test" at bounding box center [182, 12] width 38 height 6
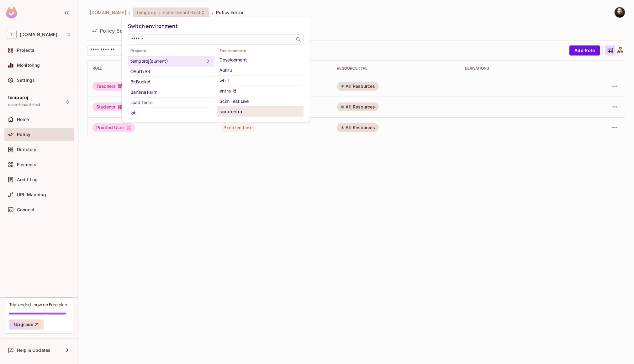
scroll to position [55, 0]
click at [258, 108] on div "scim-entra" at bounding box center [259, 110] width 81 height 8
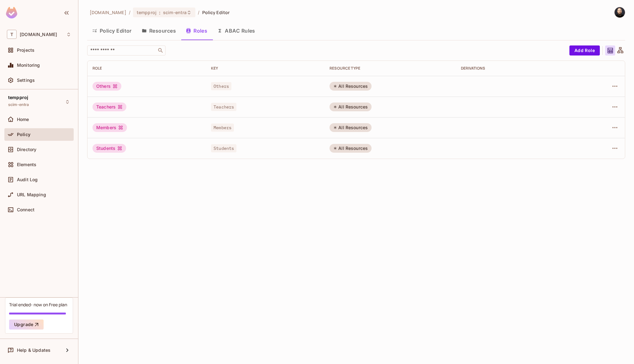
click at [148, 30] on button "Resources" at bounding box center [159, 31] width 44 height 16
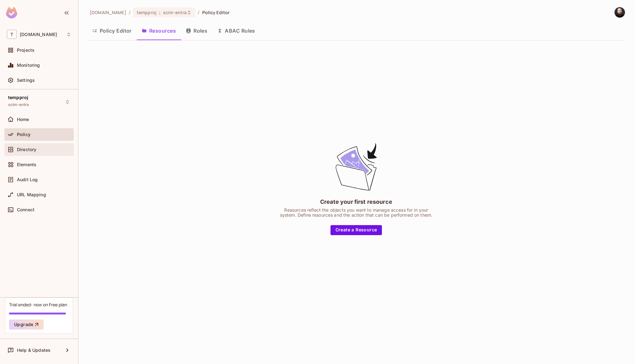
click at [35, 146] on div "Directory" at bounding box center [39, 150] width 64 height 8
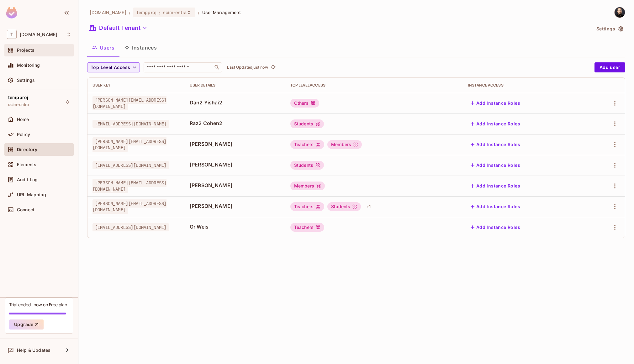
click at [38, 55] on div "Projects" at bounding box center [38, 50] width 69 height 13
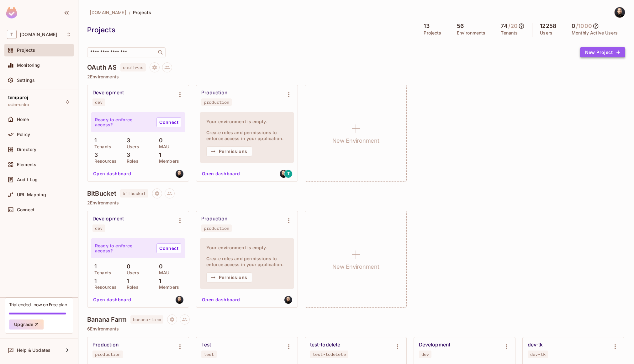
click at [586, 51] on button "New Project" at bounding box center [602, 52] width 45 height 10
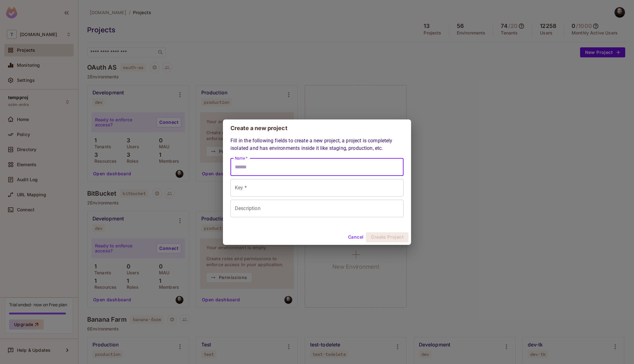
click at [254, 164] on input "Name *" at bounding box center [316, 167] width 173 height 18
type input "*"
type input "**"
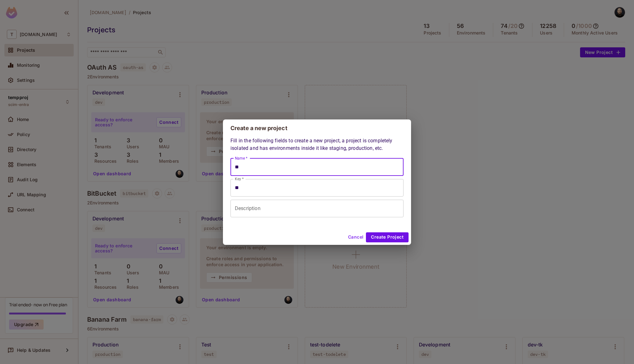
type input "***"
type input "****"
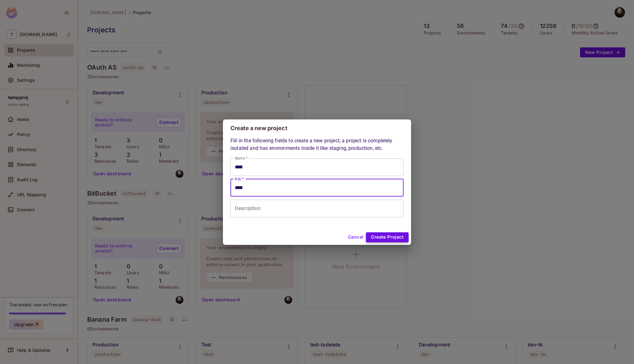
type input "****"
click at [392, 233] on button "Create Project" at bounding box center [387, 237] width 43 height 10
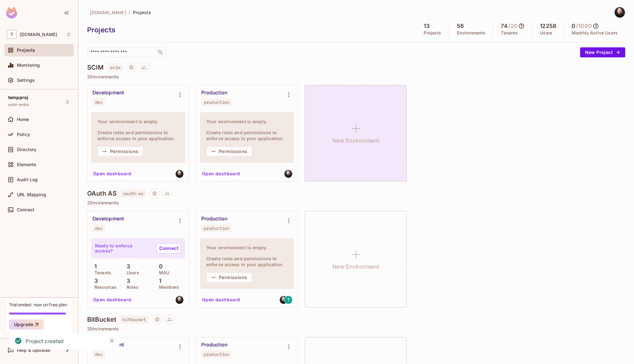
click at [364, 110] on div "New Environment" at bounding box center [356, 133] width 102 height 97
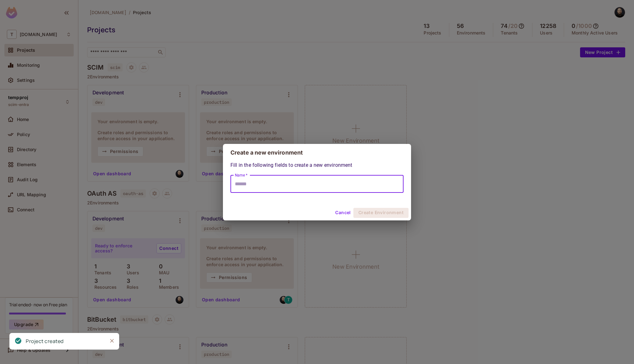
click at [298, 183] on input "Name *" at bounding box center [316, 184] width 173 height 18
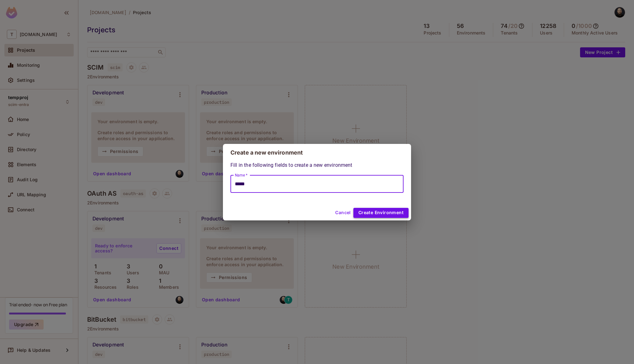
type input "*****"
click at [385, 209] on button "Create Environment" at bounding box center [380, 213] width 55 height 10
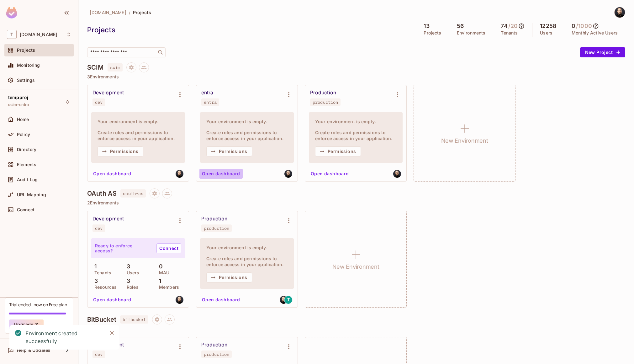
click at [230, 172] on button "Open dashboard" at bounding box center [220, 174] width 43 height 10
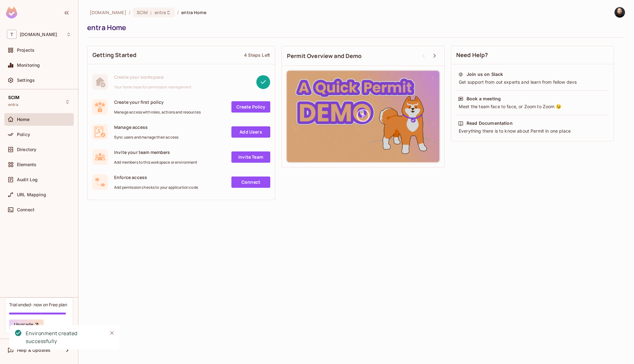
click at [619, 13] on img at bounding box center [619, 12] width 10 height 10
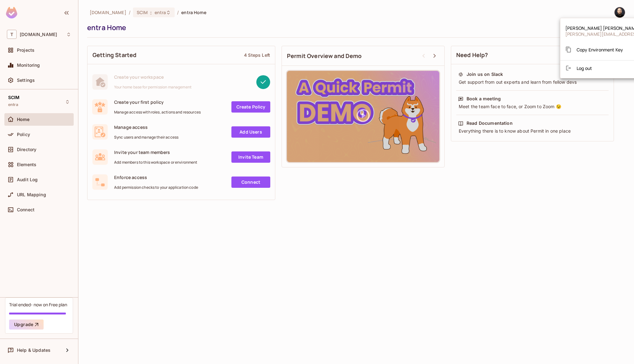
click at [618, 12] on div at bounding box center [317, 182] width 634 height 364
click at [207, 239] on div "tk-permit.io / SCIM : entra / entra Home entra Home Getting Started 4 Steps Lef…" at bounding box center [355, 182] width 555 height 364
click at [619, 13] on img at bounding box center [619, 12] width 10 height 10
click at [605, 47] on span "Copy Environment Key" at bounding box center [599, 50] width 46 height 6
click at [41, 138] on div "Policy" at bounding box center [39, 135] width 64 height 8
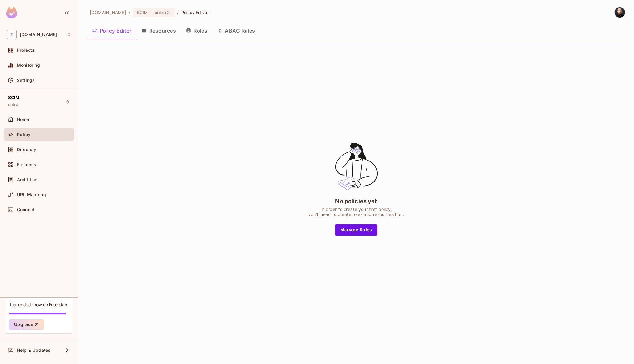
click at [166, 34] on button "Resources" at bounding box center [159, 31] width 44 height 16
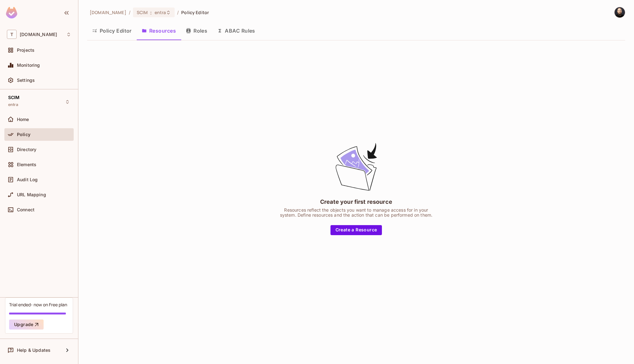
click at [348, 241] on div "Create your first resource Resources reflect the objects you want to manage acc…" at bounding box center [356, 187] width 538 height 285
click at [349, 230] on button "Create a Resource" at bounding box center [356, 230] width 52 height 10
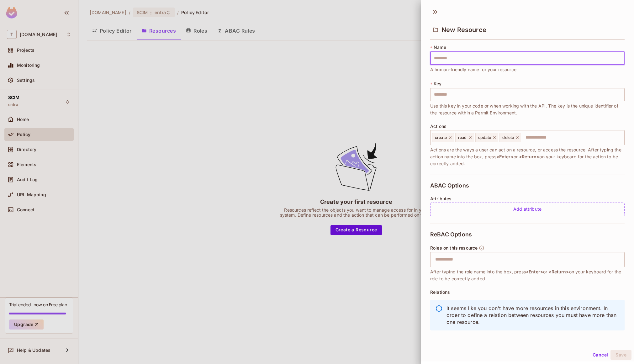
type input "*"
type input "**"
type input "***"
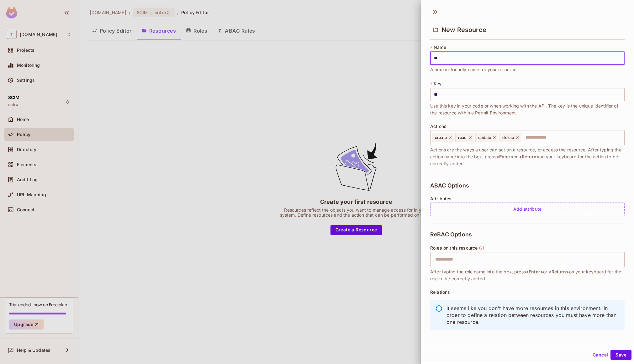
type input "***"
type input "****"
click at [614, 349] on div "Cancel Save" at bounding box center [527, 354] width 213 height 15
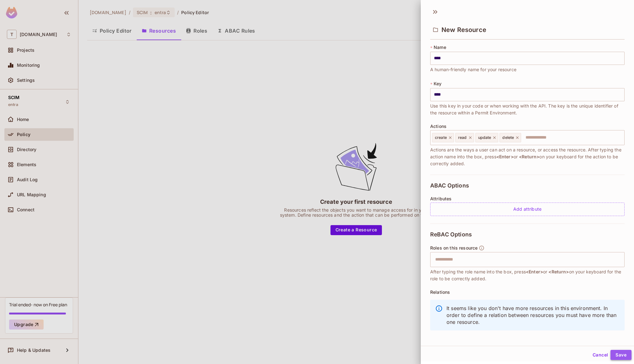
click at [613, 352] on button "Save" at bounding box center [620, 355] width 21 height 10
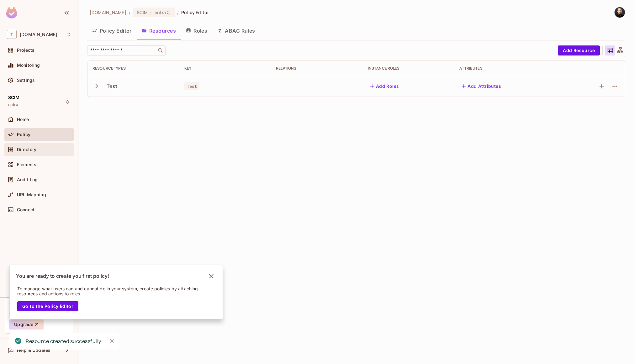
click at [15, 150] on div at bounding box center [12, 150] width 10 height 8
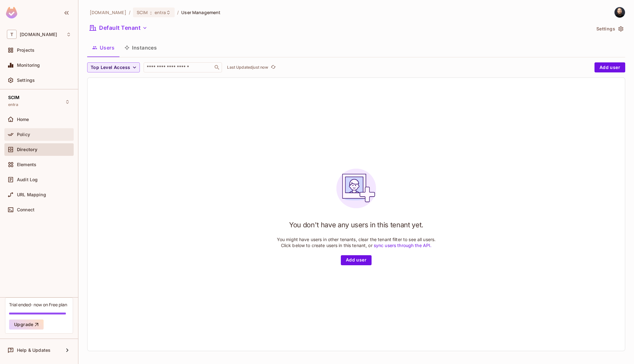
click at [45, 139] on div "Policy" at bounding box center [38, 134] width 69 height 13
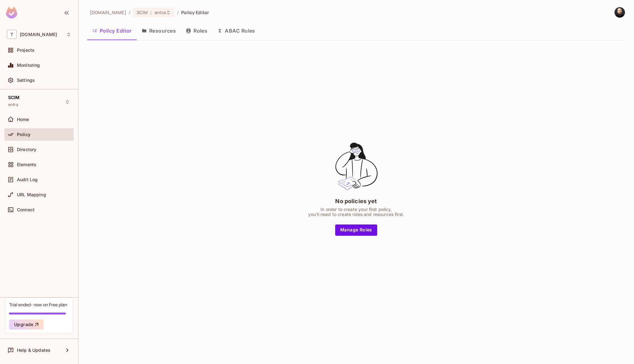
click at [198, 35] on button "Roles" at bounding box center [196, 31] width 31 height 16
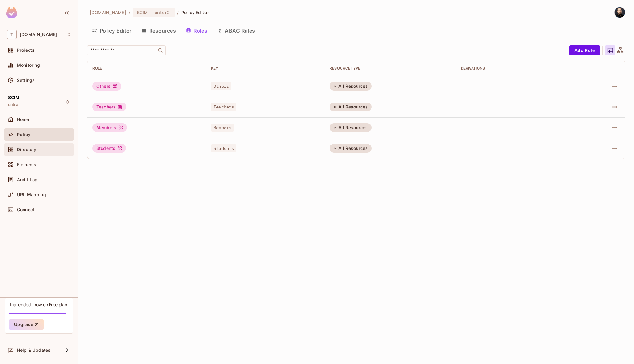
click at [36, 151] on span "Directory" at bounding box center [26, 149] width 19 height 5
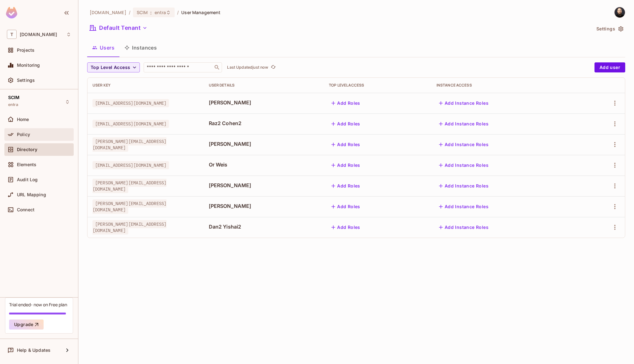
click at [18, 133] on span "Policy" at bounding box center [23, 134] width 13 height 5
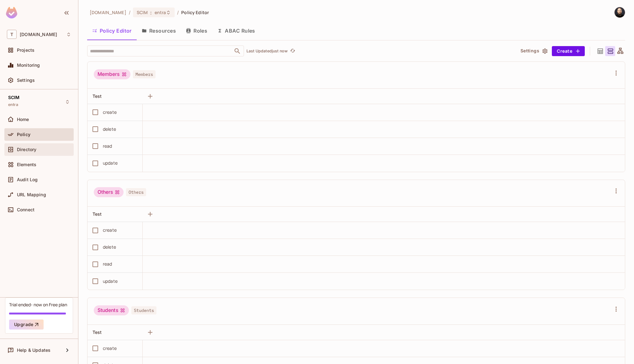
click at [17, 149] on div at bounding box center [12, 150] width 10 height 8
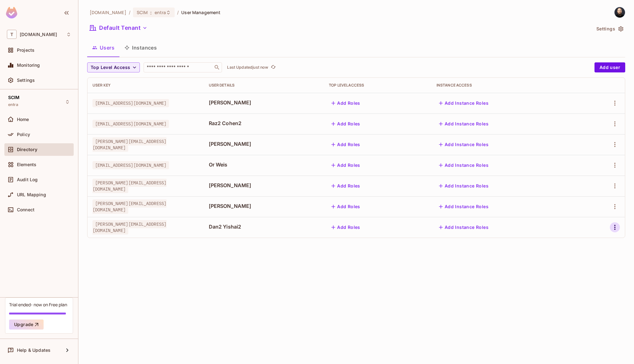
drag, startPoint x: 621, startPoint y: 230, endPoint x: 617, endPoint y: 229, distance: 4.2
click at [620, 230] on td at bounding box center [602, 227] width 46 height 21
click at [615, 228] on icon "button" at bounding box center [615, 227] width 8 height 8
click at [596, 253] on div "Edit Attributes" at bounding box center [592, 255] width 31 height 6
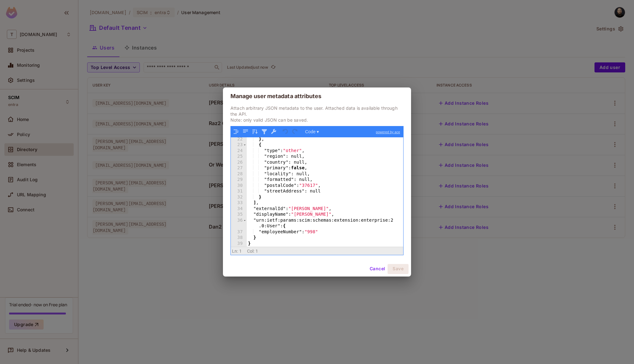
scroll to position [123, 0]
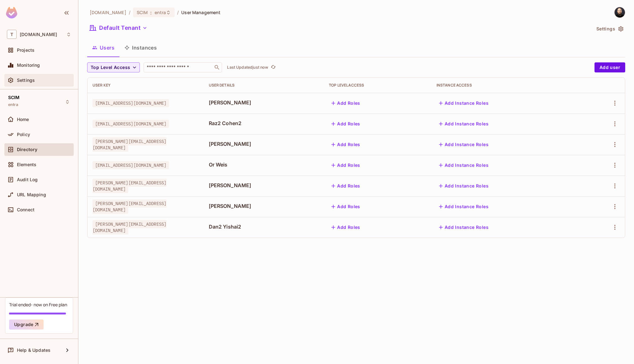
click at [49, 80] on div "Settings" at bounding box center [44, 80] width 54 height 5
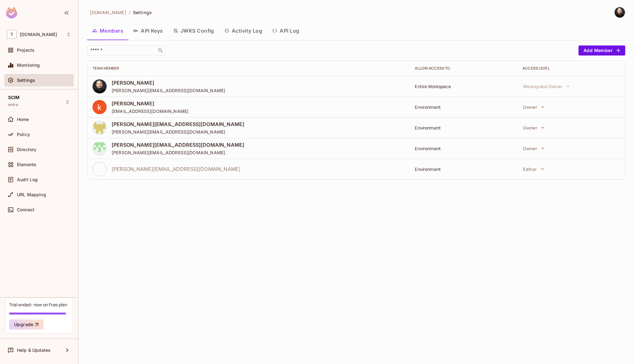
click at [294, 34] on button "API Log" at bounding box center [285, 31] width 37 height 16
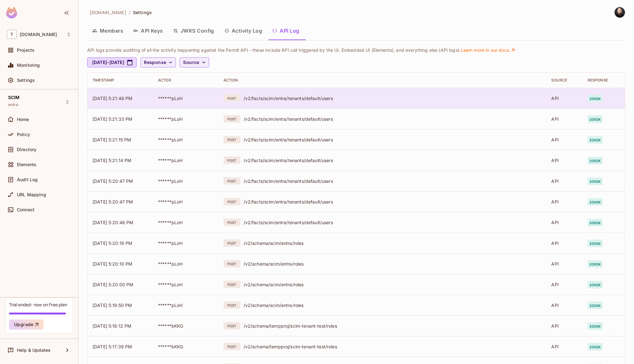
click at [327, 96] on div "/v2/facts/scim/entra/tenants/default/users" at bounding box center [392, 98] width 298 height 6
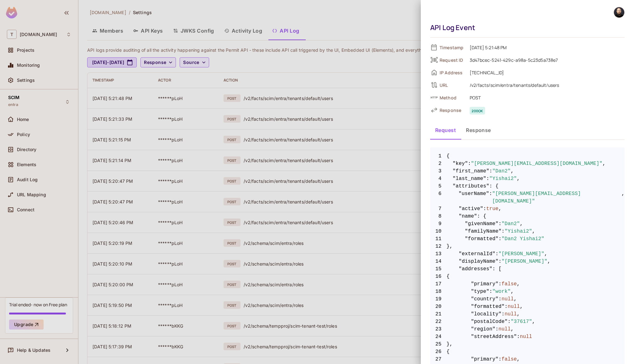
click at [346, 128] on div at bounding box center [317, 182] width 634 height 364
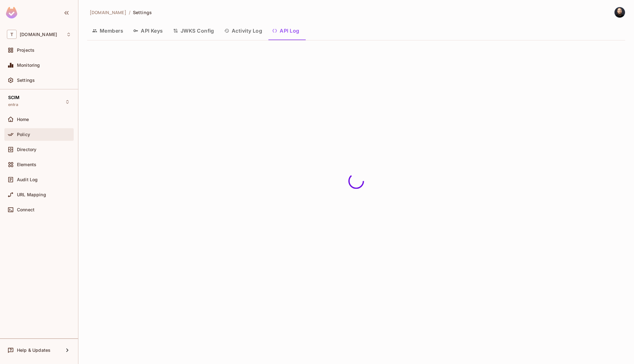
click at [33, 136] on div "Policy" at bounding box center [44, 134] width 54 height 5
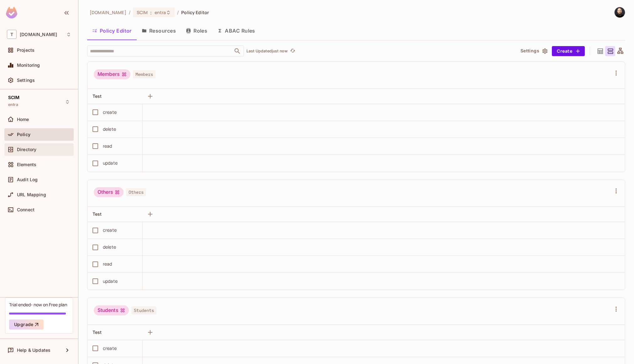
click at [60, 146] on div "Directory" at bounding box center [39, 150] width 64 height 8
